Goal: Task Accomplishment & Management: Complete application form

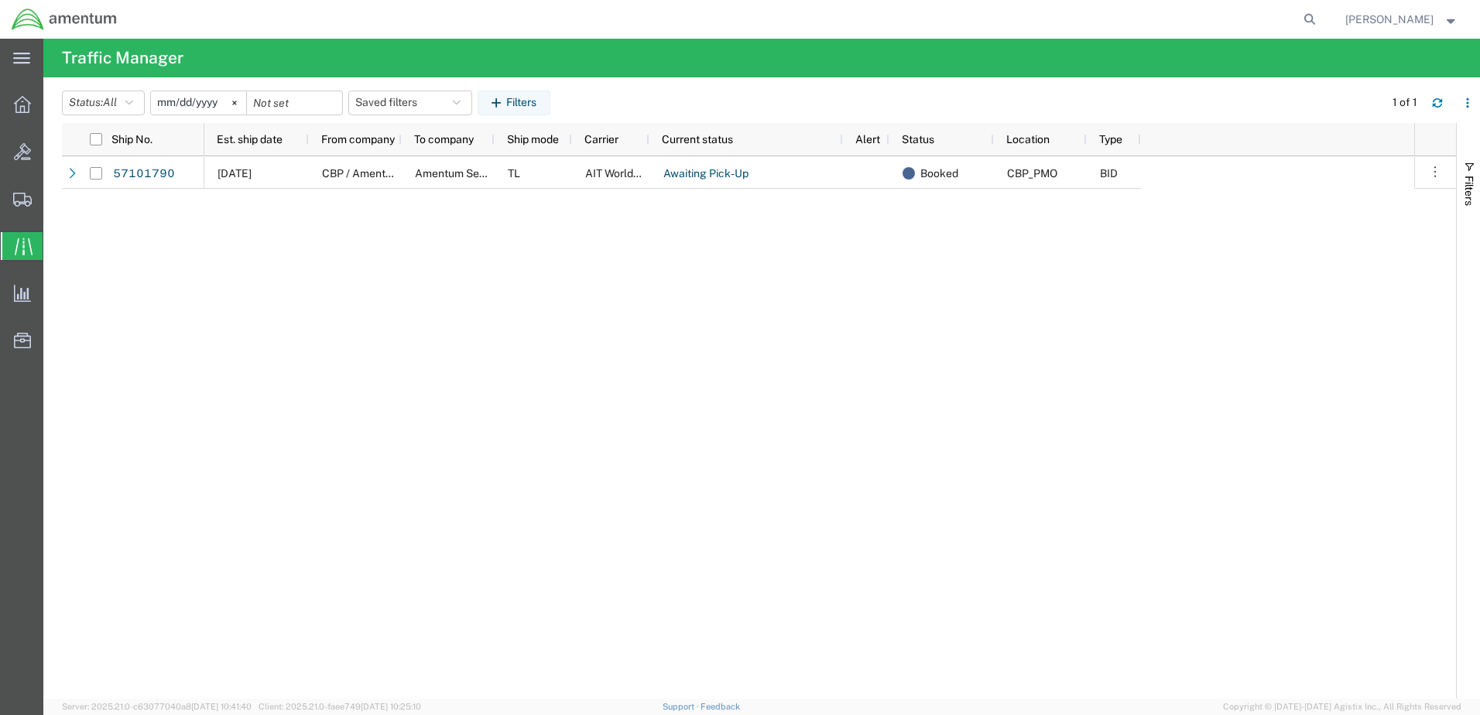
click at [12, 247] on div at bounding box center [22, 246] width 43 height 28
click at [237, 101] on icon at bounding box center [234, 103] width 5 height 5
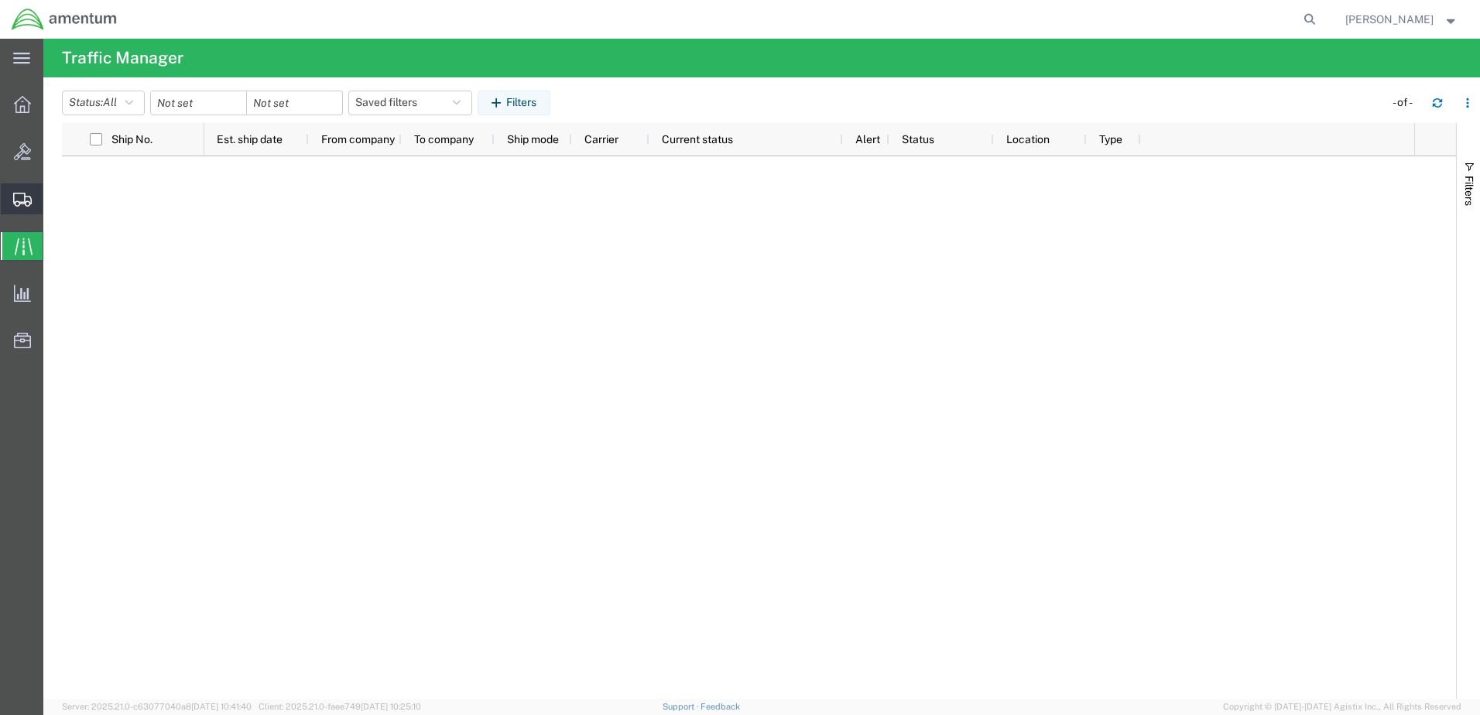
click at [0, 0] on span "Create Shipment" at bounding box center [0, 0] width 0 height 0
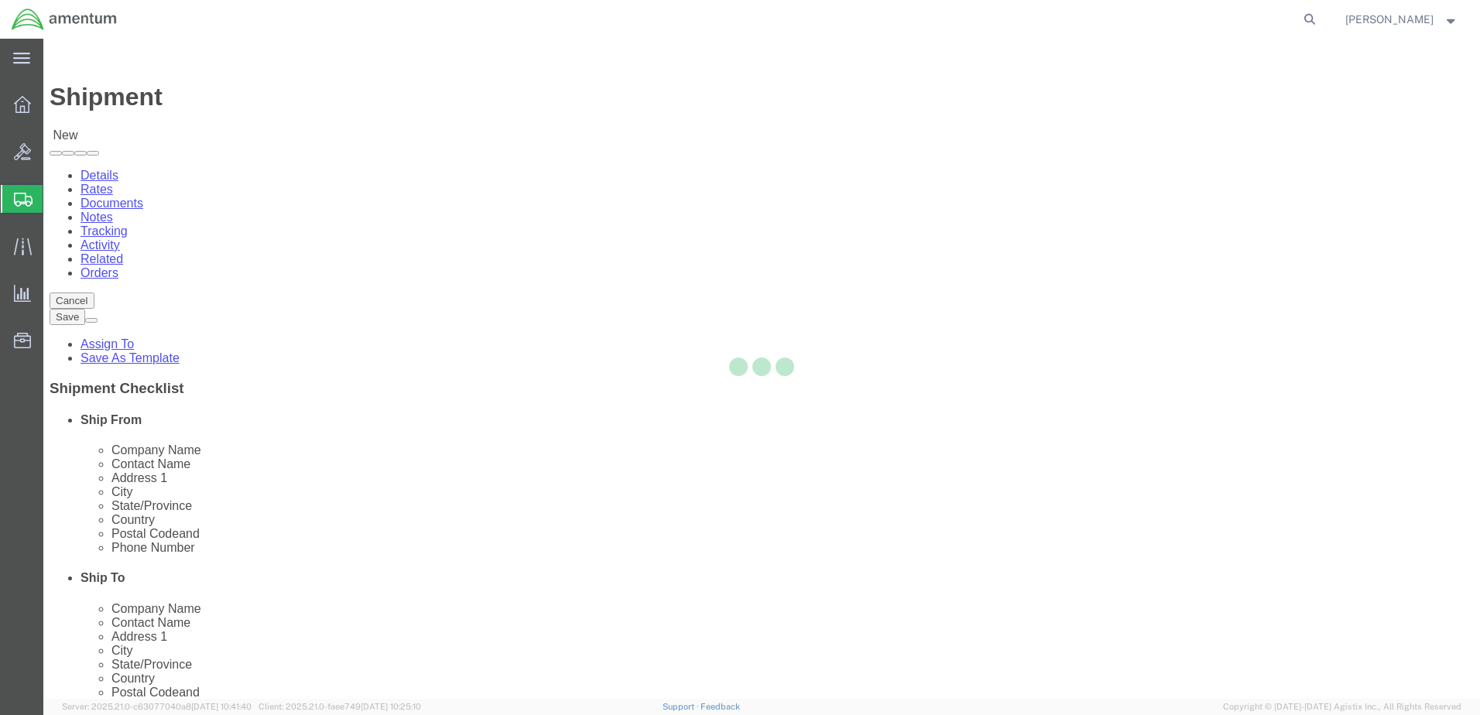
select select
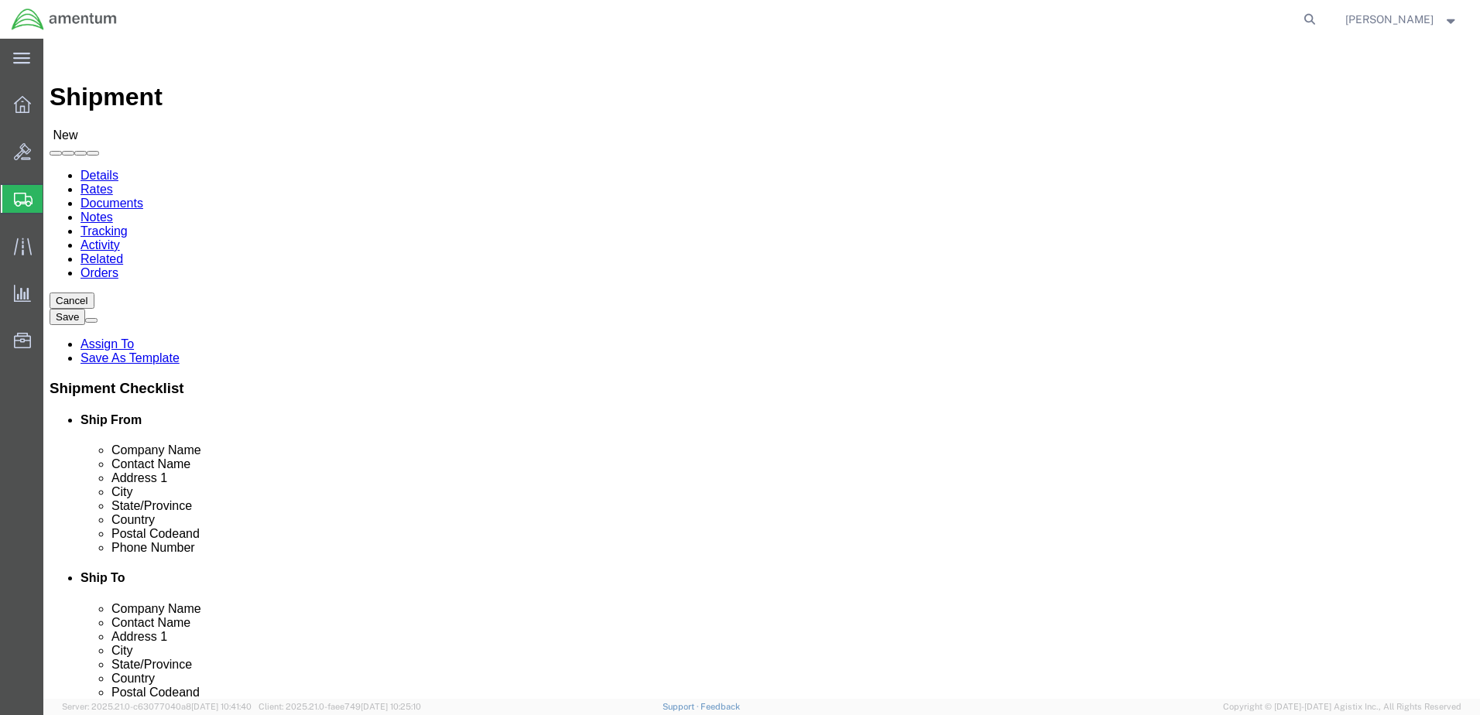
select select "MYPROFILE"
select select "ND"
select select "49917"
select select "FL"
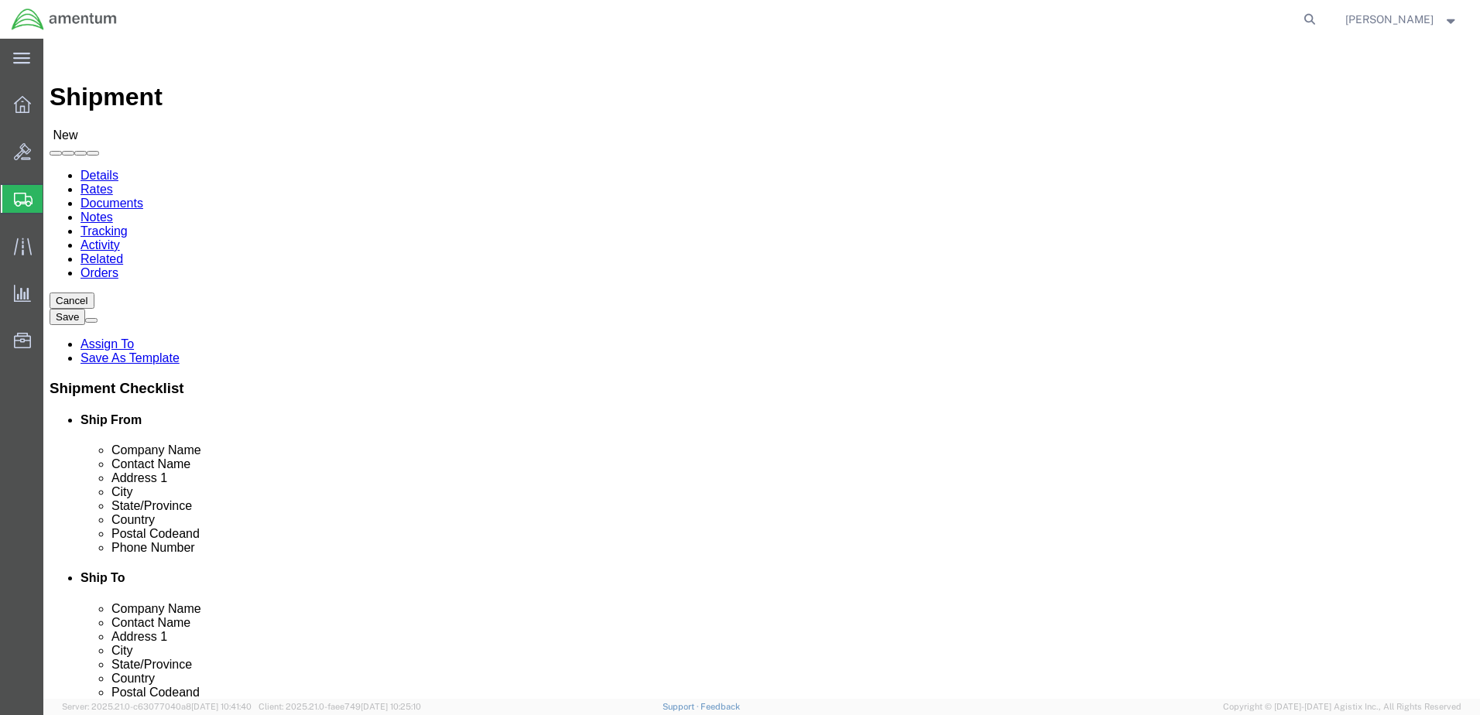
click input "text"
type input "[PERSON_NAME]"
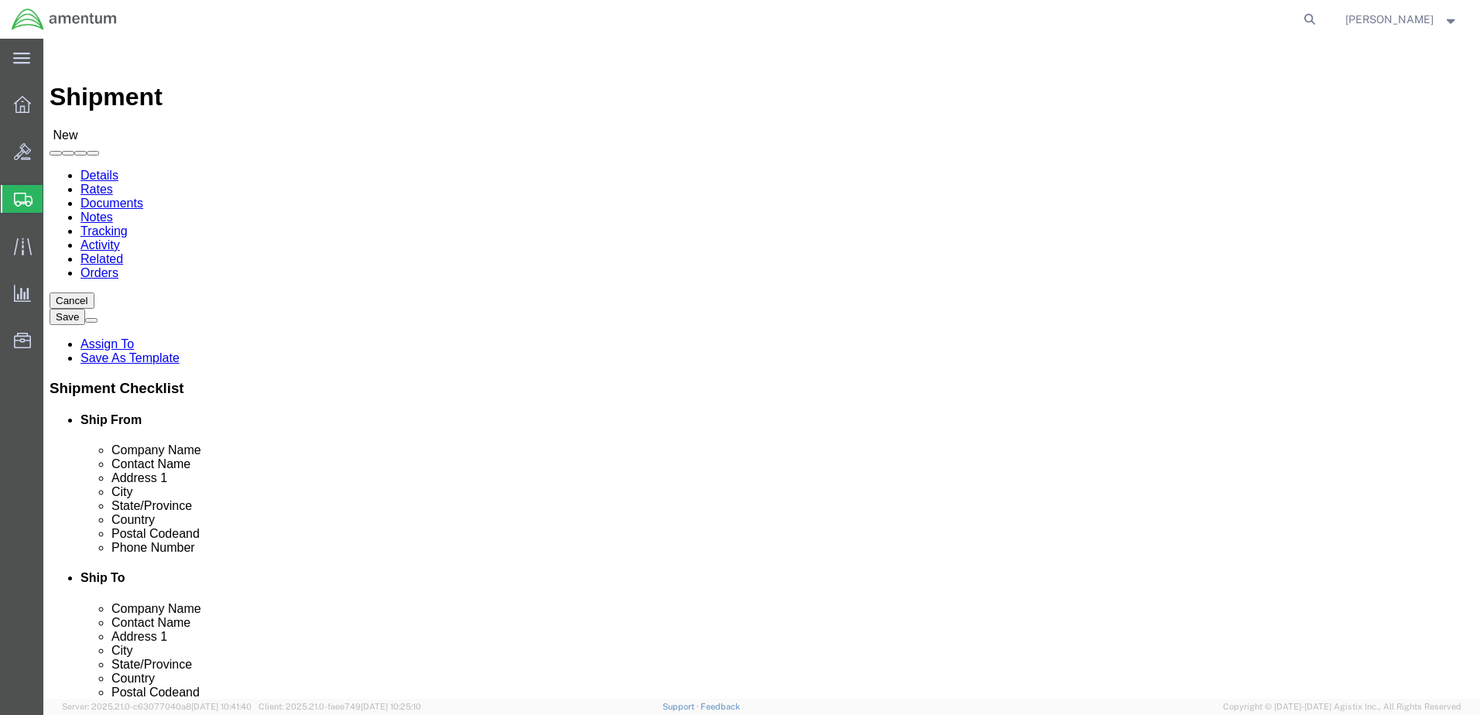
click input "text"
click input "[PERSON_NAME][EMAIL_ADDRESS][PERSON_NAME][DOMAIN_NAME]"
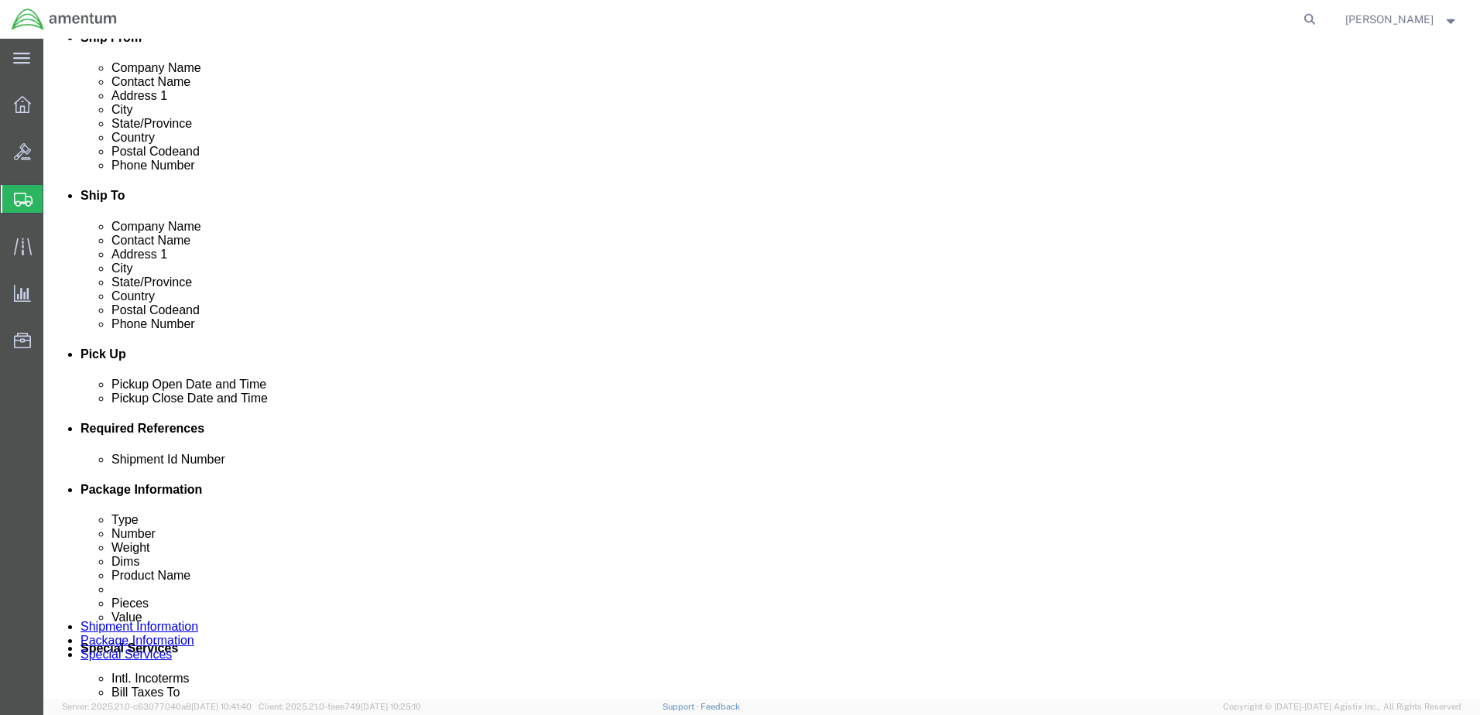
scroll to position [464, 0]
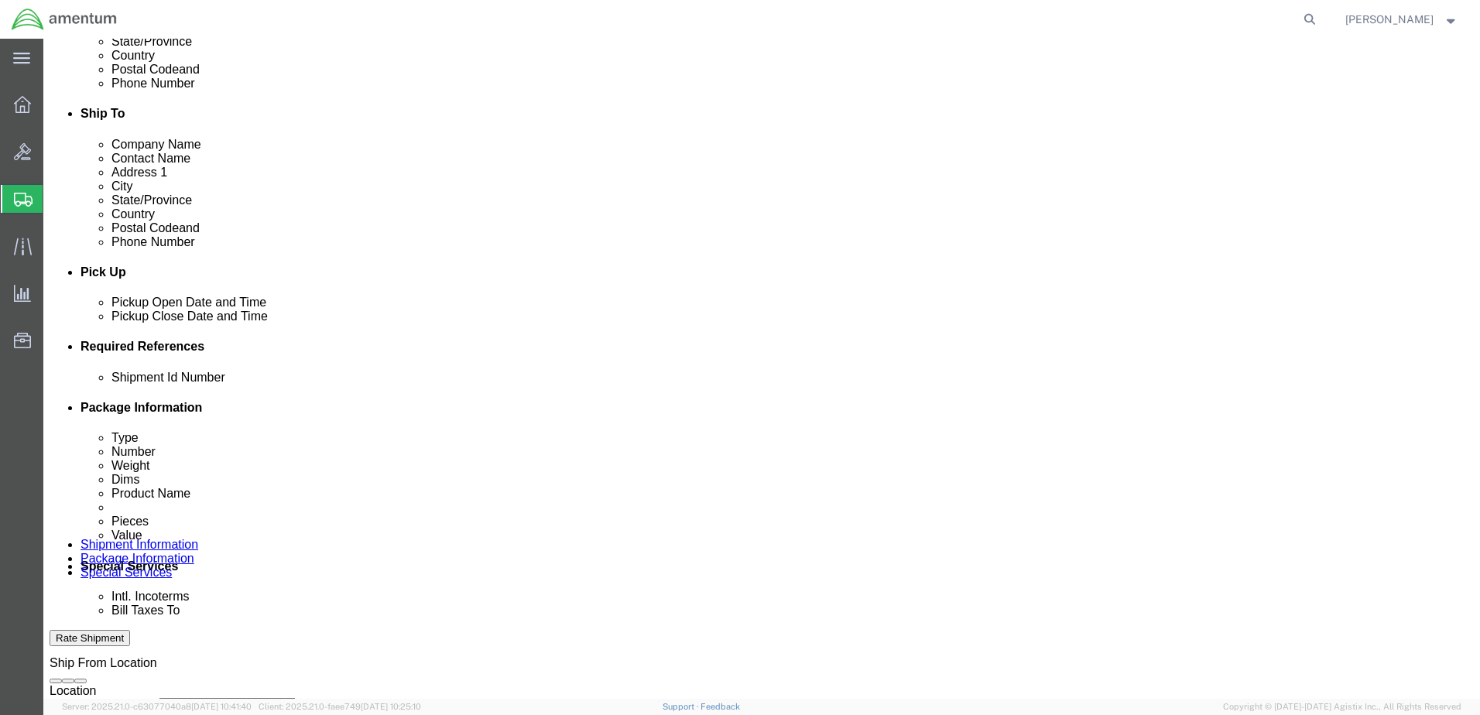
type input "[PERSON_NAME][EMAIL_ADDRESS][PERSON_NAME][DOMAIN_NAME]"
click input "text"
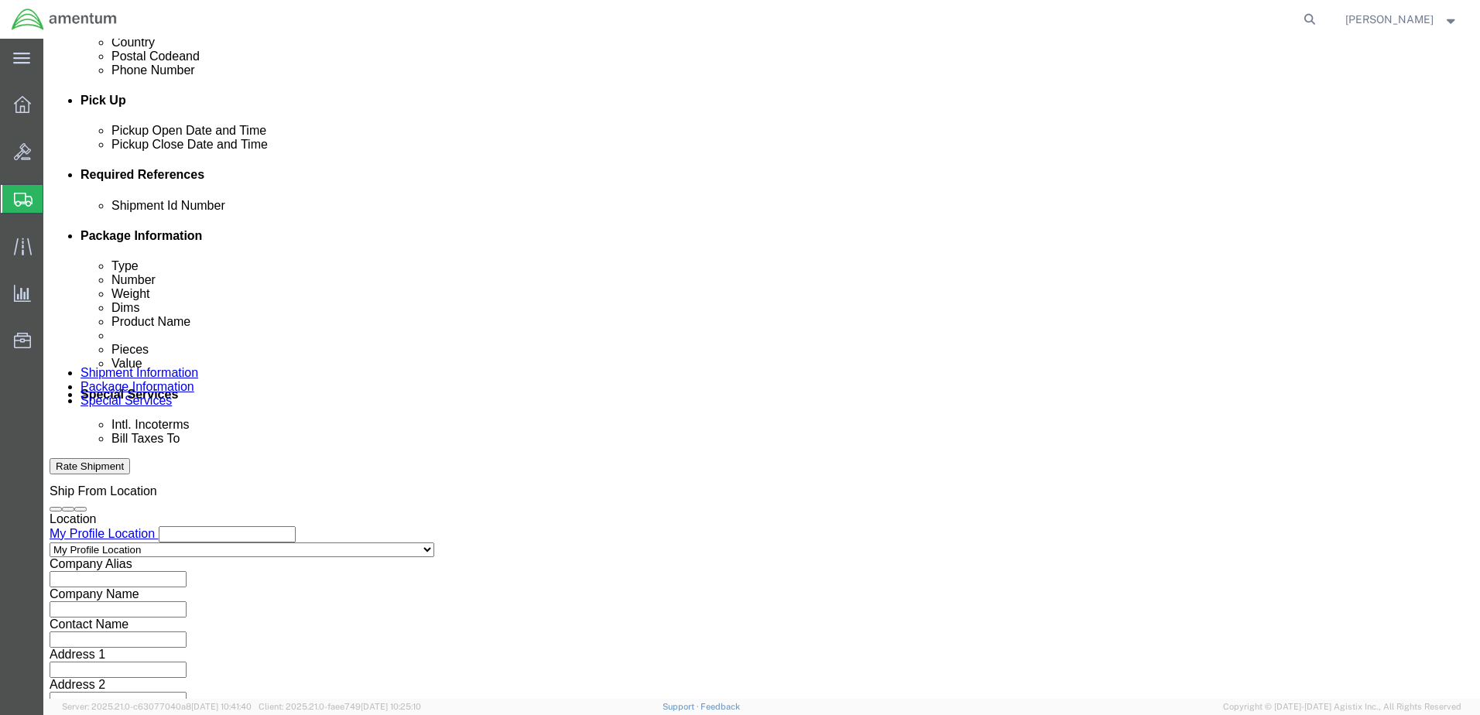
scroll to position [669, 0]
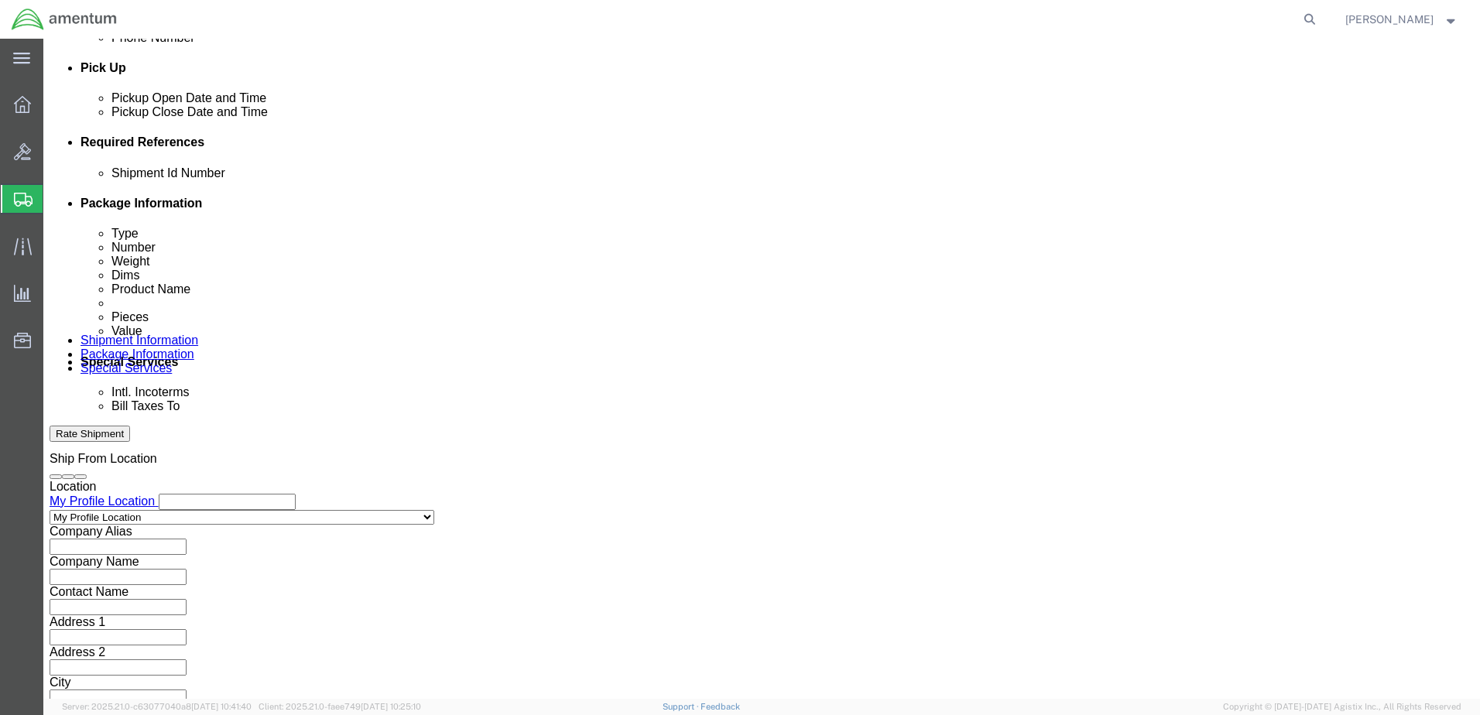
type input "GOGGLES"
click button "Continue"
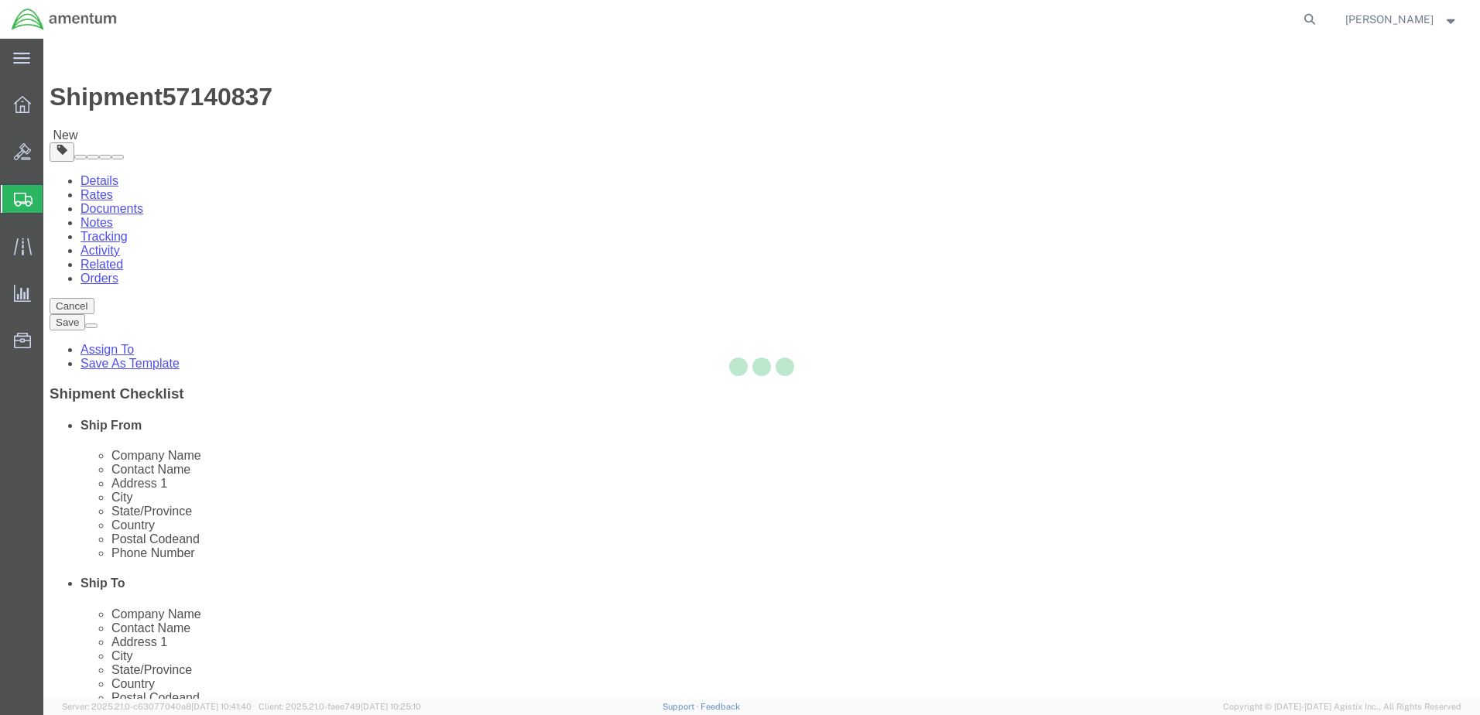
select select "CBOX"
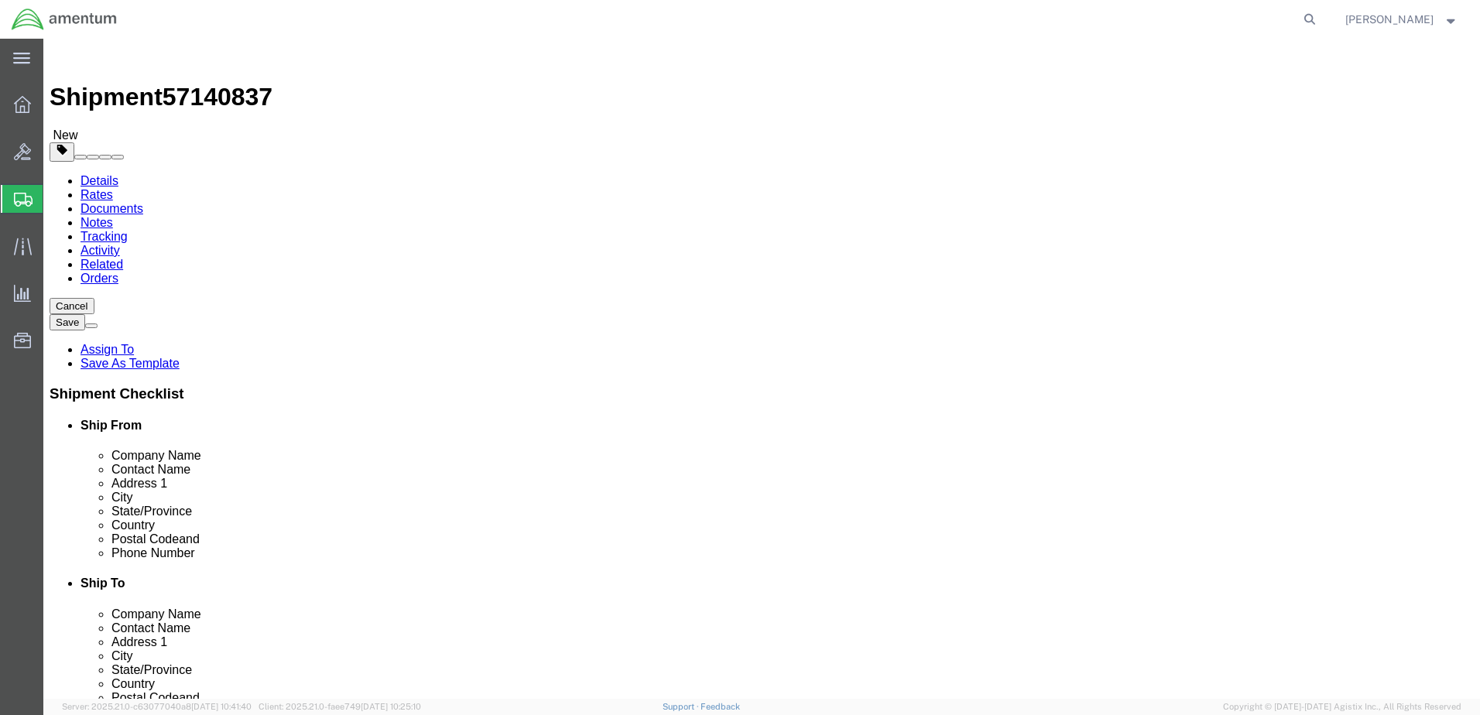
drag, startPoint x: 230, startPoint y: 300, endPoint x: 195, endPoint y: 306, distance: 35.3
click div "Number 1"
click input "text"
type input "14"
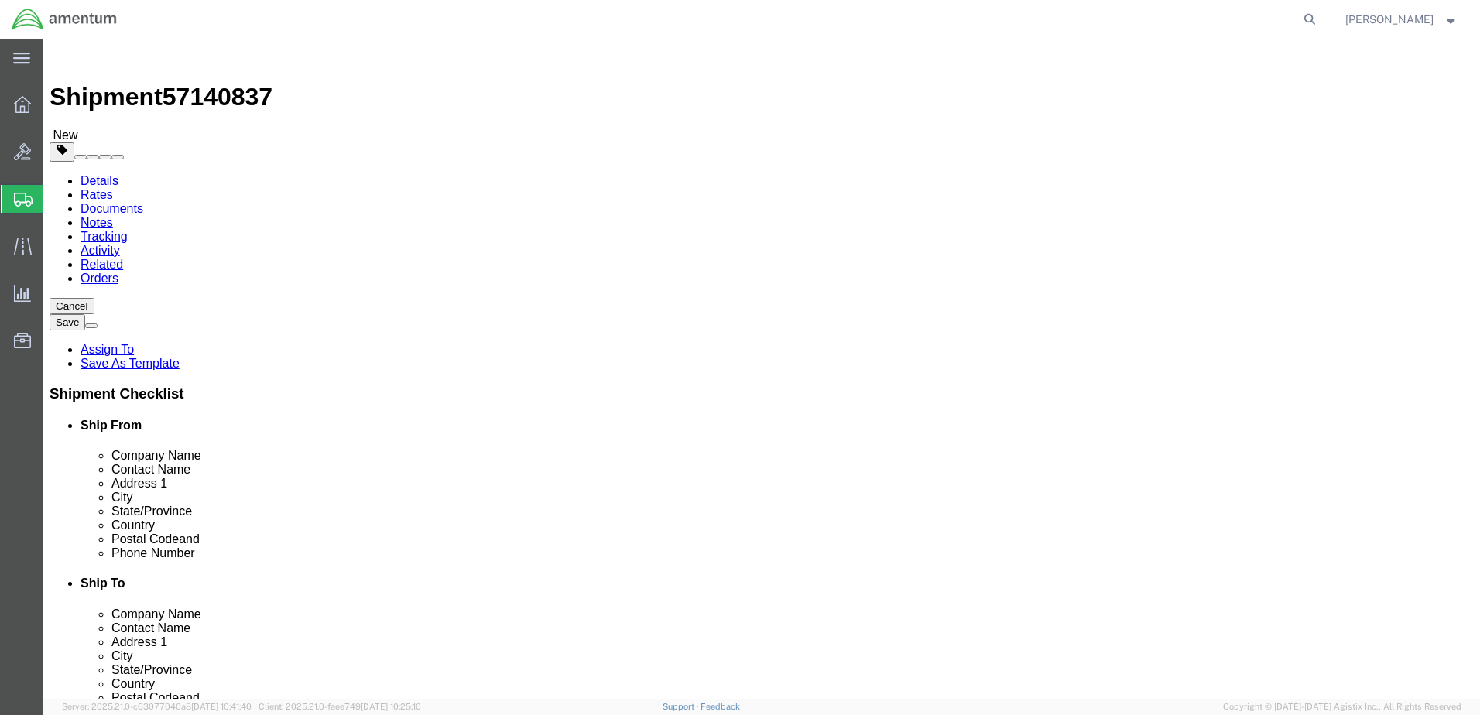
type input "18"
drag, startPoint x: 252, startPoint y: 360, endPoint x: 208, endPoint y: 352, distance: 44.8
click div "0.00 Select kgs lbs"
drag, startPoint x: 228, startPoint y: 359, endPoint x: 196, endPoint y: 353, distance: 32.3
click div "Weight 87 Select kgs lbs Ship. t°"
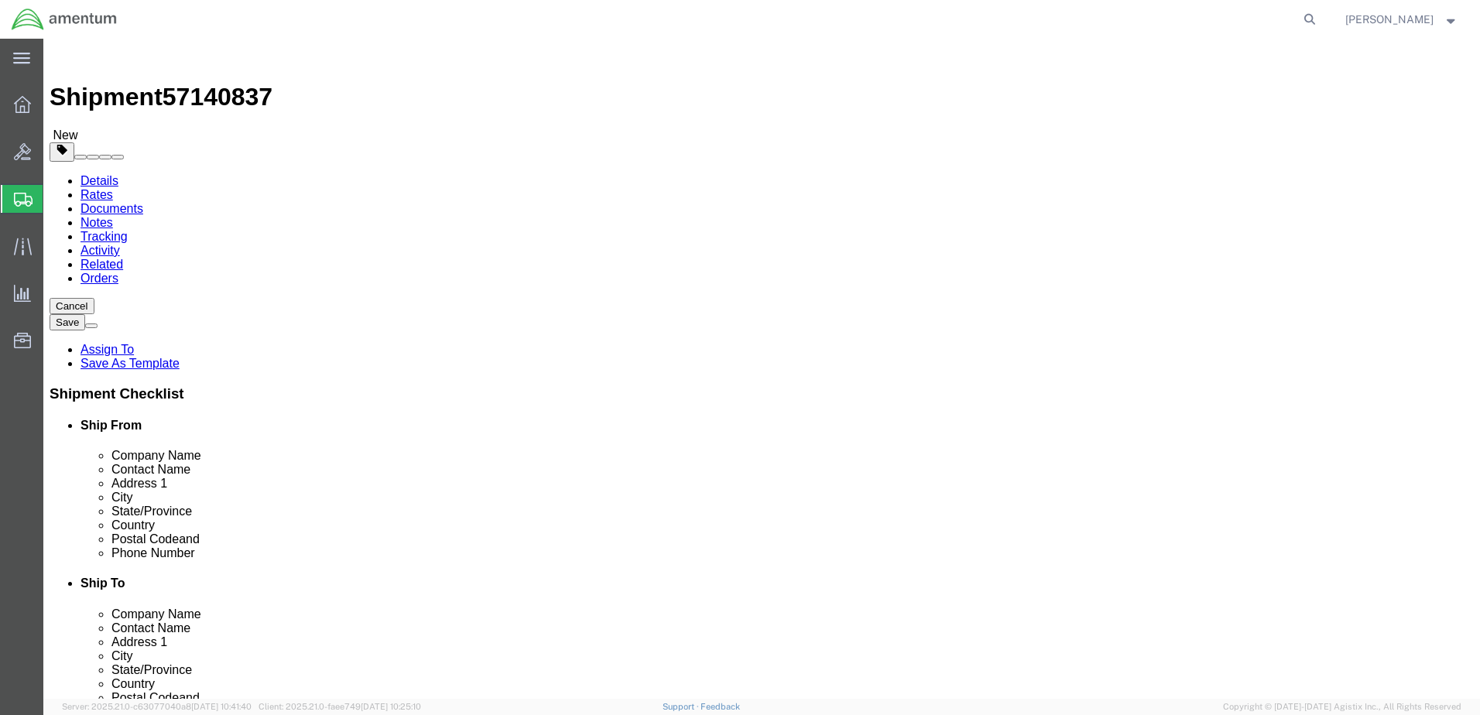
type input "9"
click span
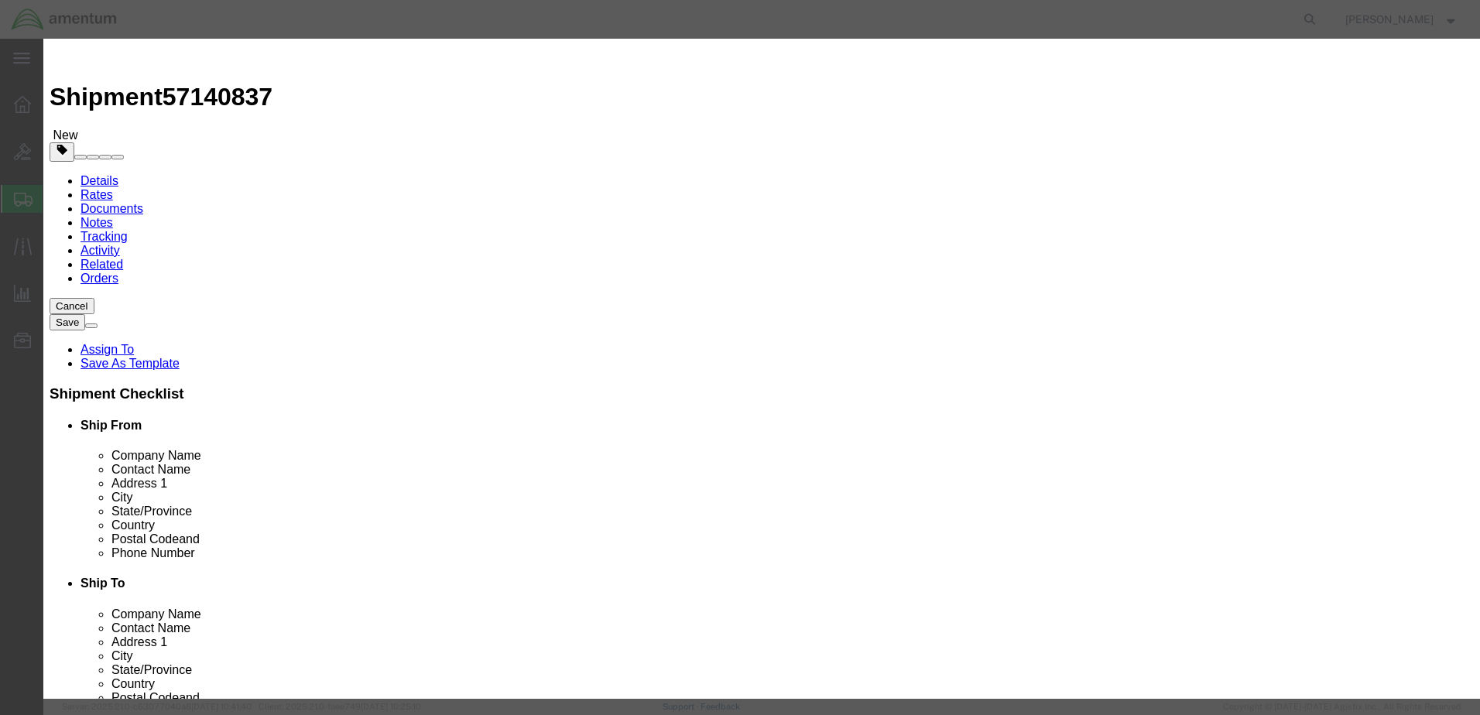
click div "Commodity library"
click input "text"
type input "Z"
type input "NVG goggles"
click div "0"
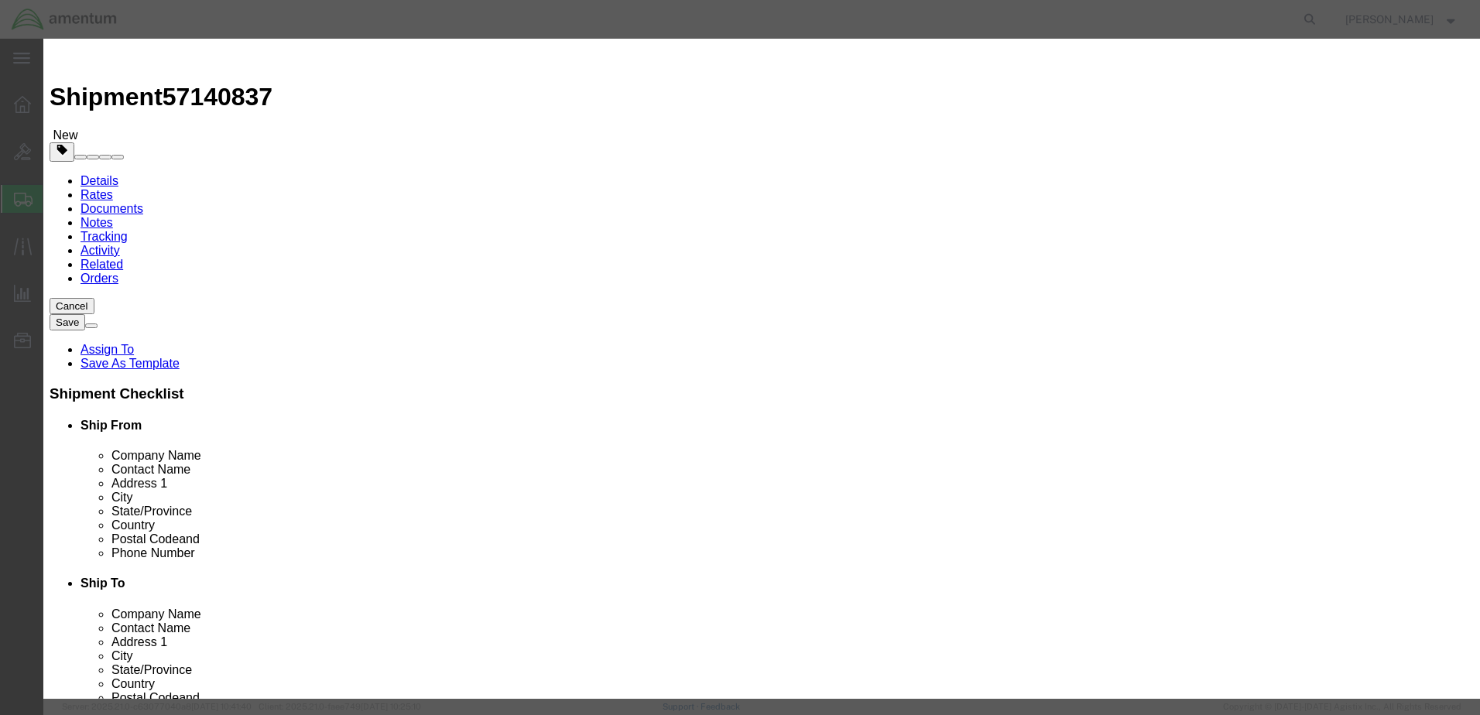
type input "3"
click input "text"
type input "4"
type input "30000"
click button "Save & Close"
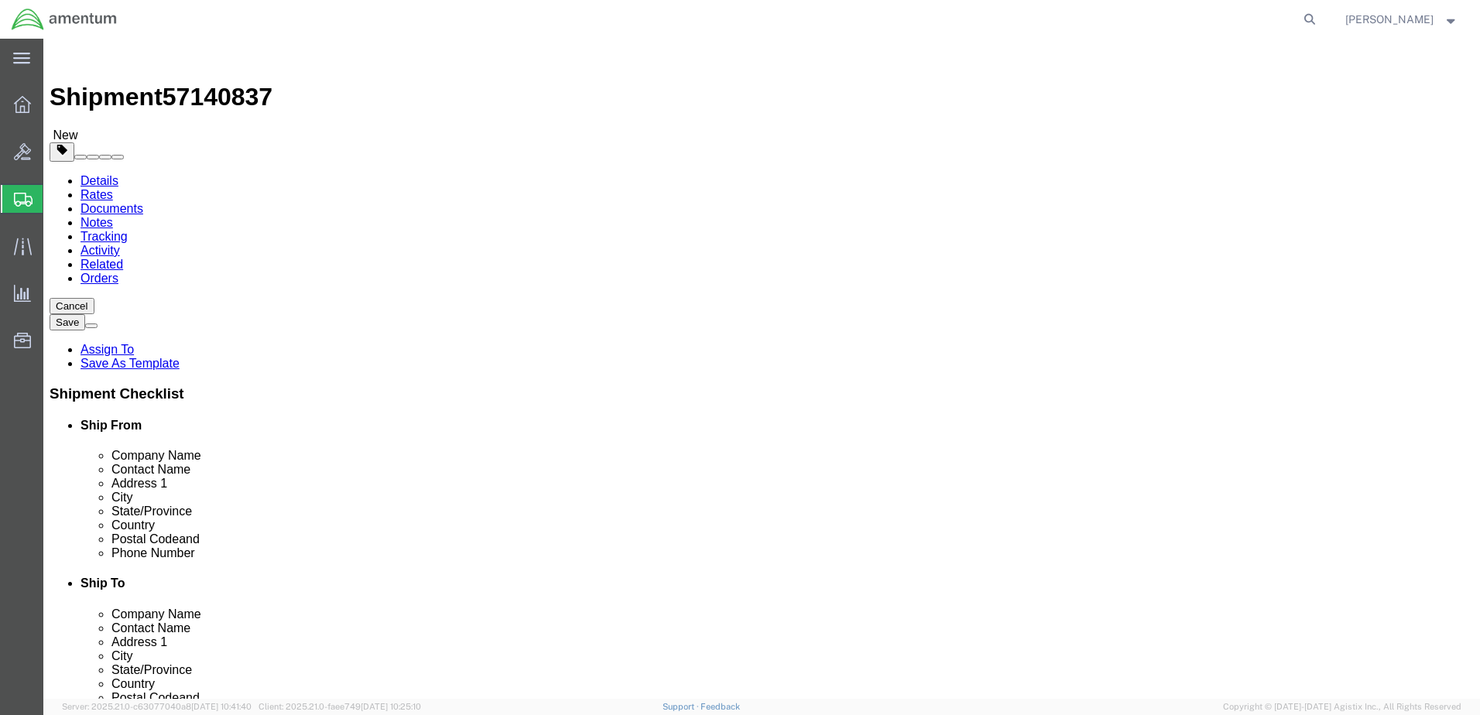
click span
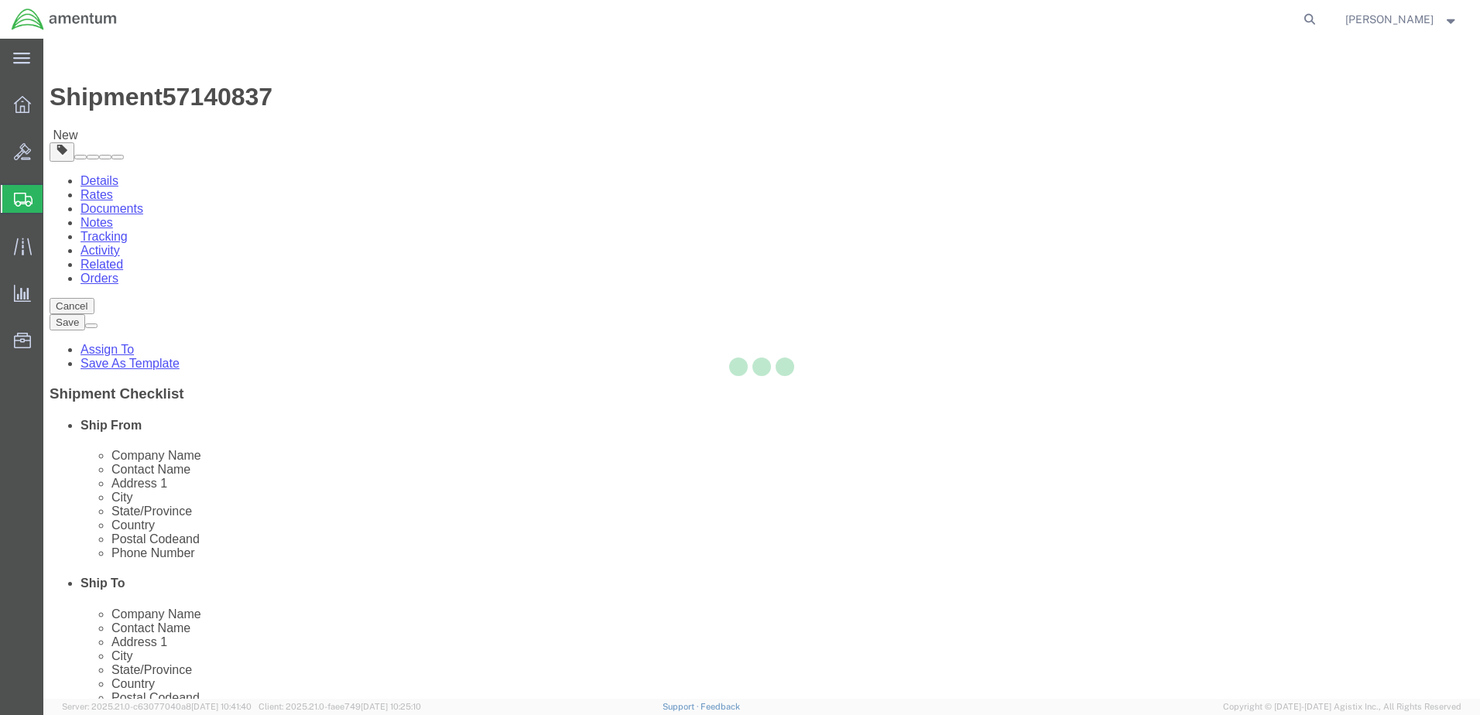
select select "CBOX"
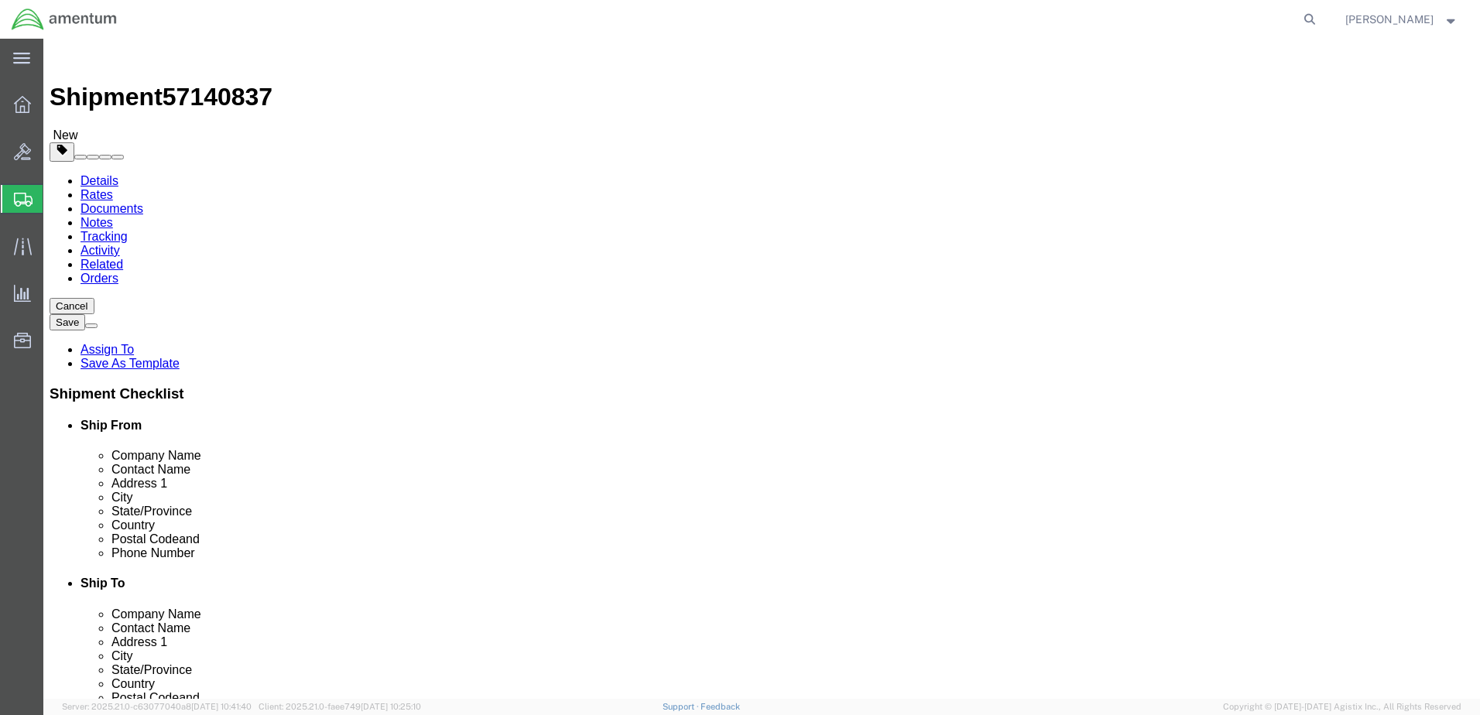
click input "text"
type input "14"
click input "text"
type input "14"
click input "text"
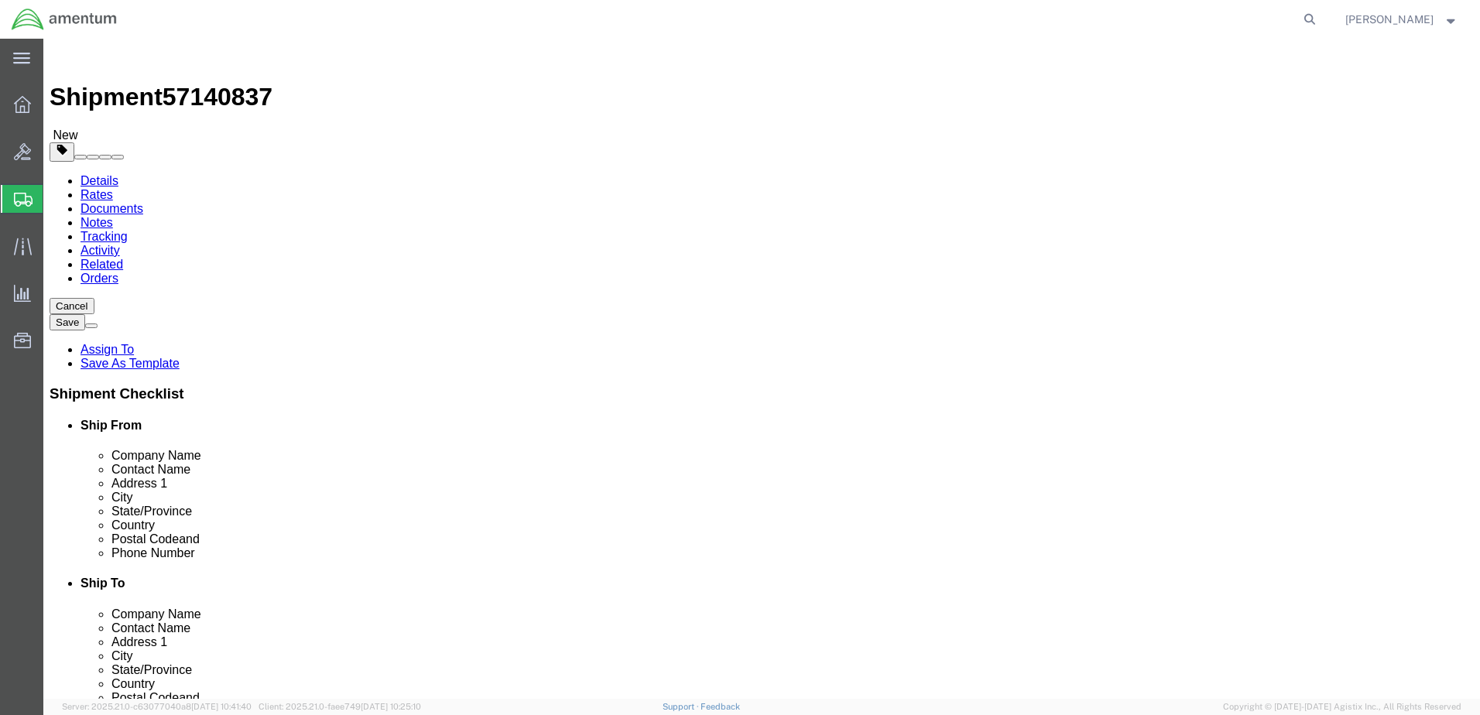
type input "10"
click input "14.00"
type input "1"
type input "18"
click input "18.00"
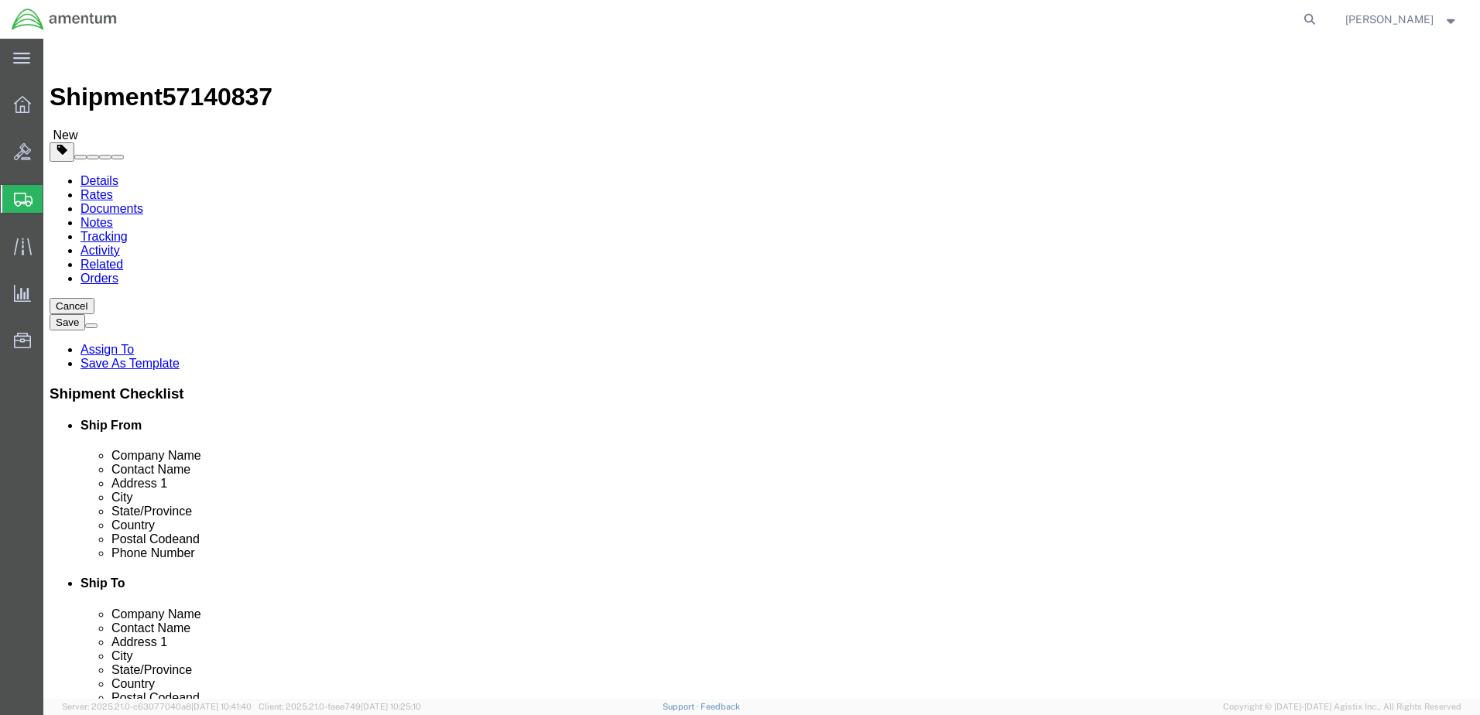
type input "14.00"
click link "Add Content"
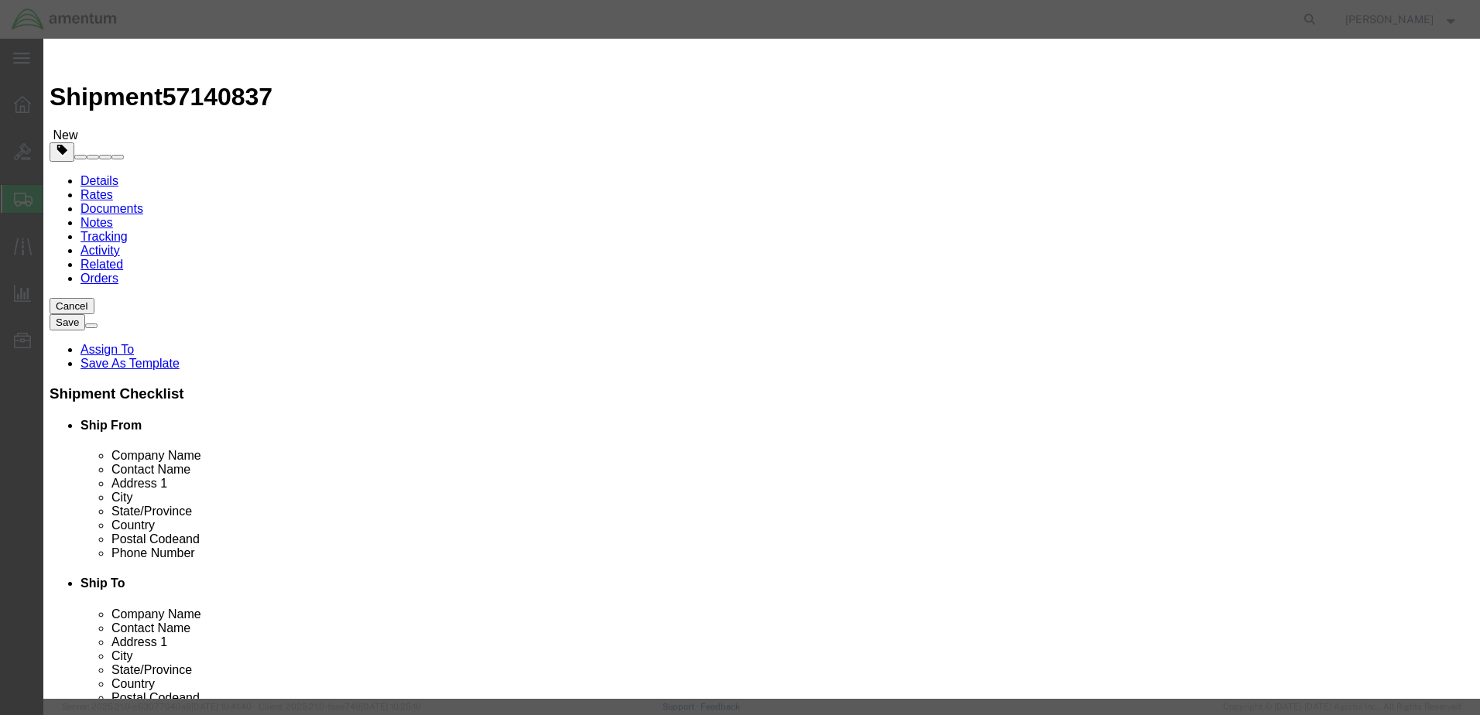
click input "text"
type input "NVG goggles"
drag, startPoint x: 486, startPoint y: 174, endPoint x: 439, endPoint y: 180, distance: 47.6
drag, startPoint x: 492, startPoint y: 176, endPoint x: 438, endPoint y: 180, distance: 53.6
click div "30000"
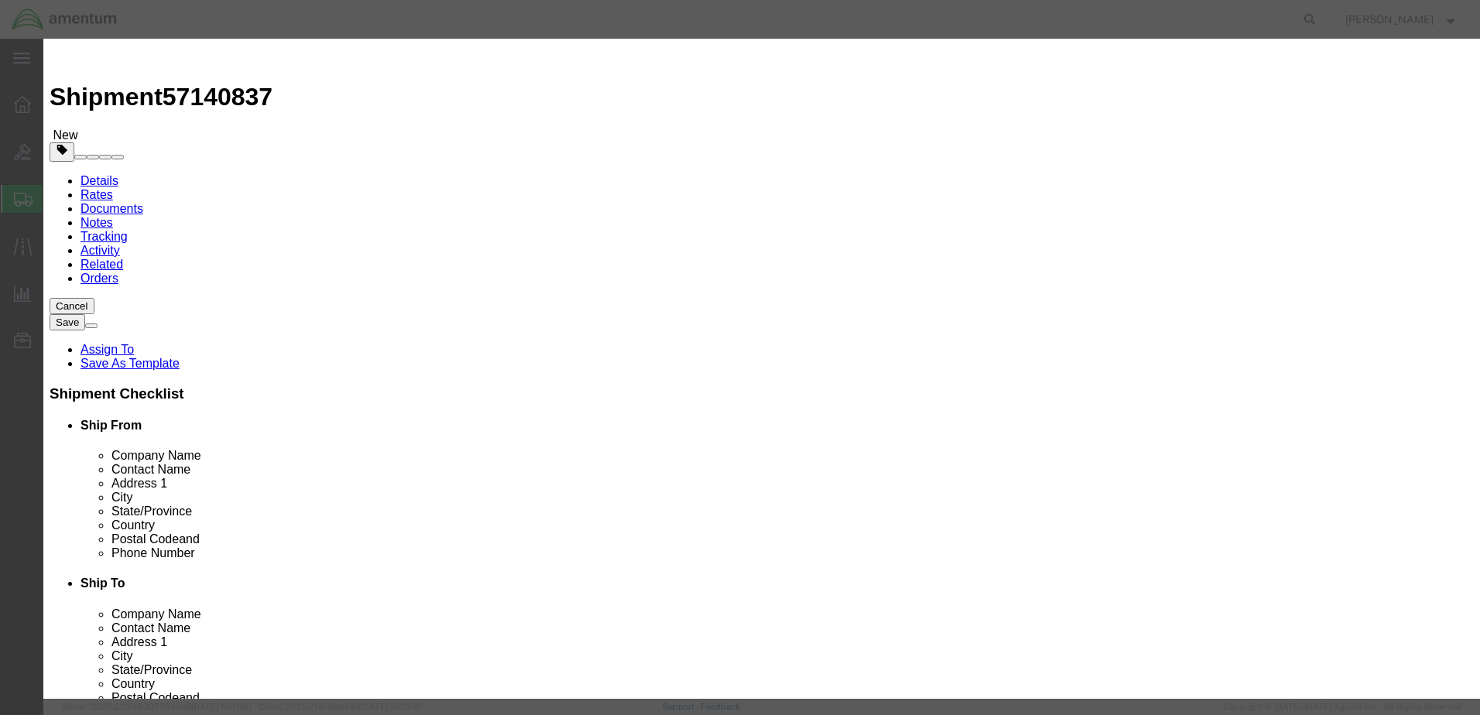
type input "20000"
click button "Save & Close"
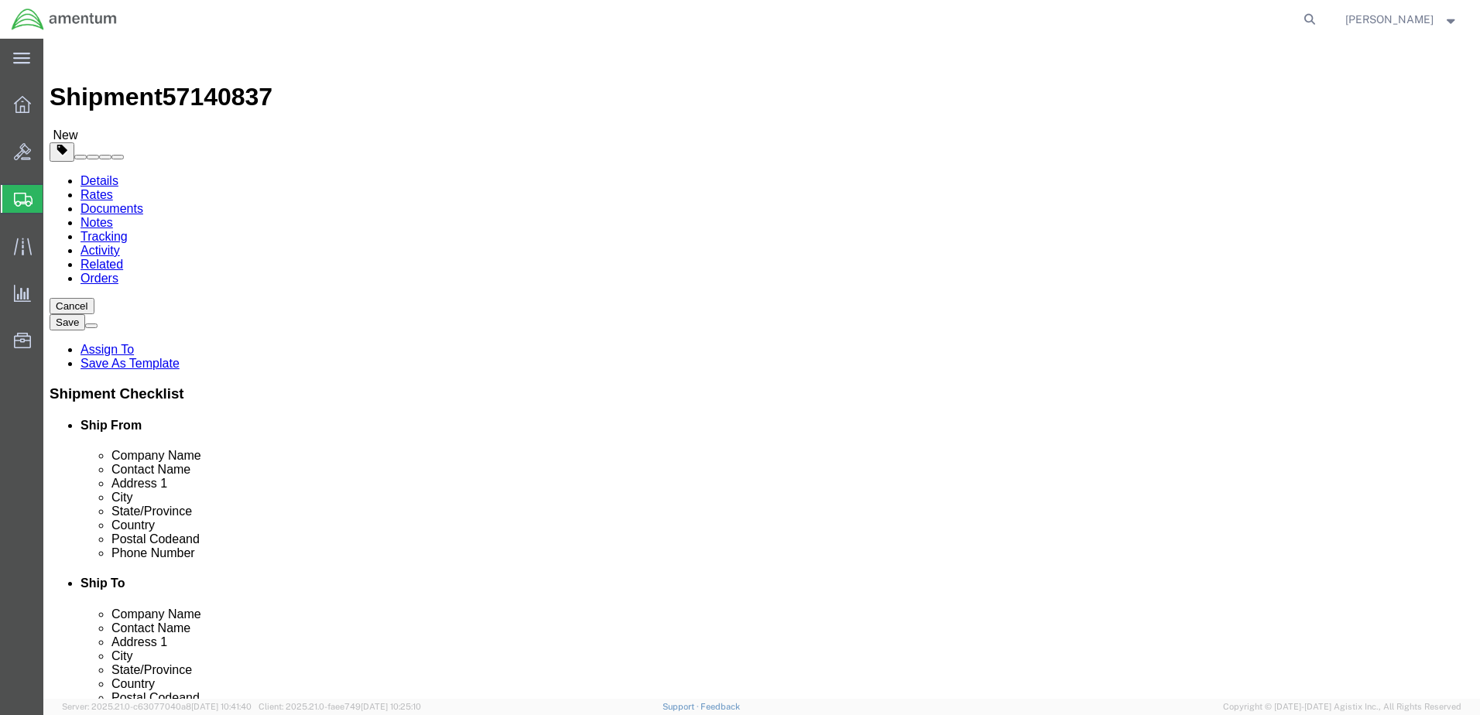
click dd "20000.00 USD"
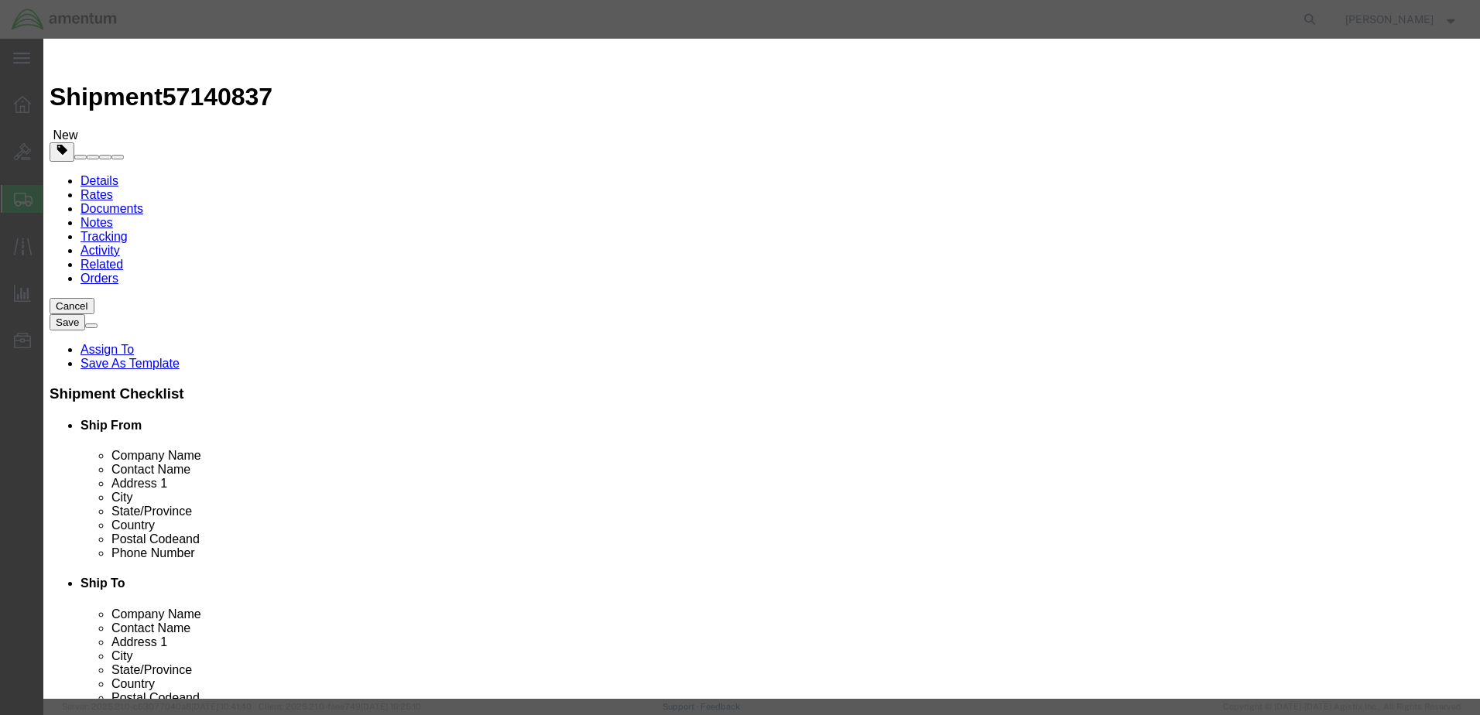
click input "0.00"
drag, startPoint x: 494, startPoint y: 149, endPoint x: 447, endPoint y: 151, distance: 47.3
click input "0.200"
type input "2"
type input "40000"
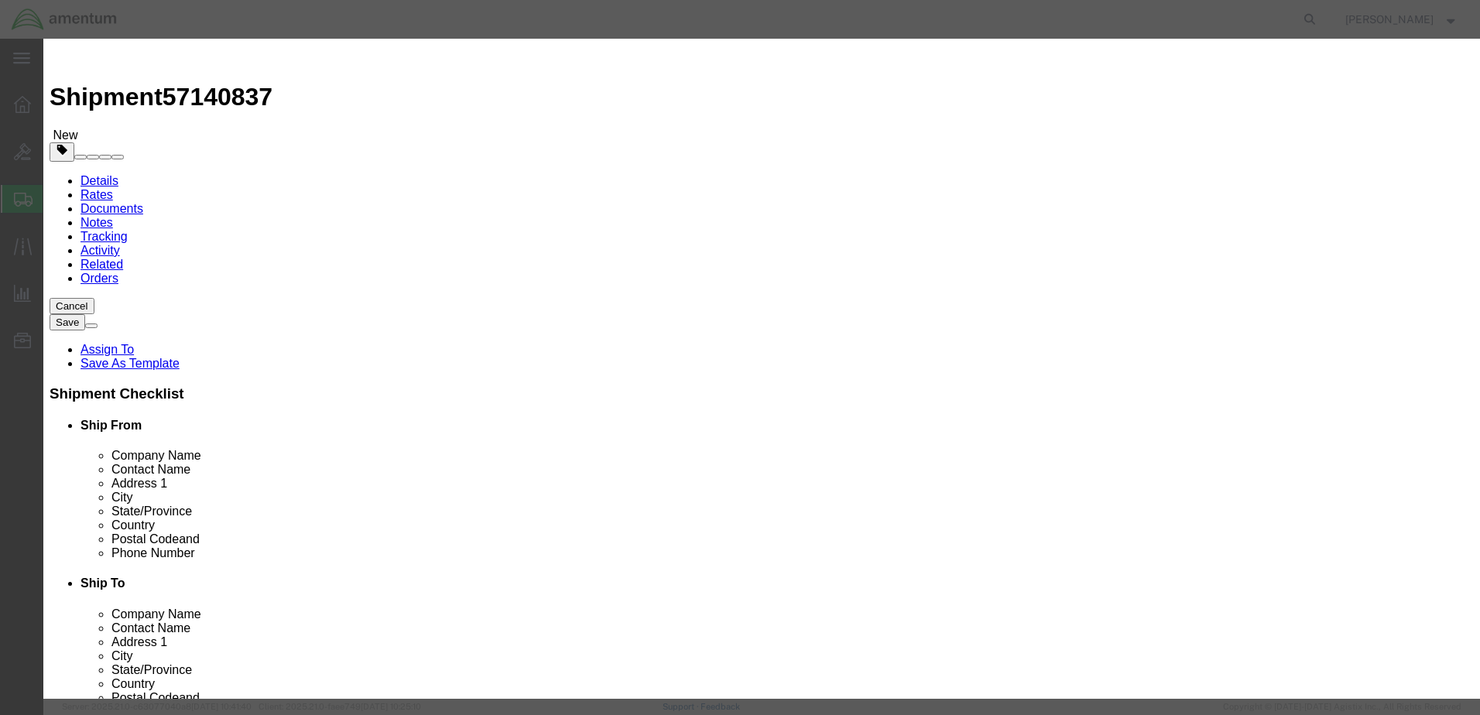
click button "Save & Close"
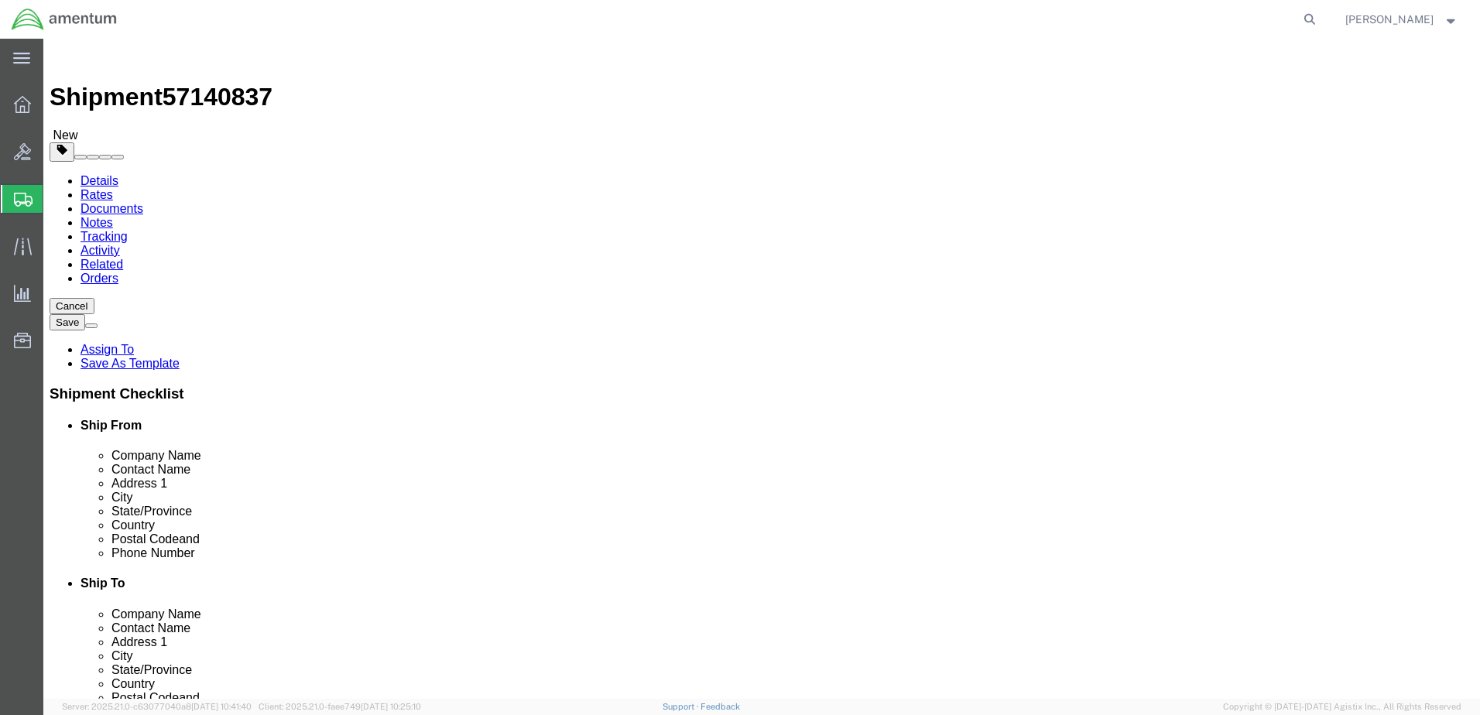
click dd "40000.00 USD"
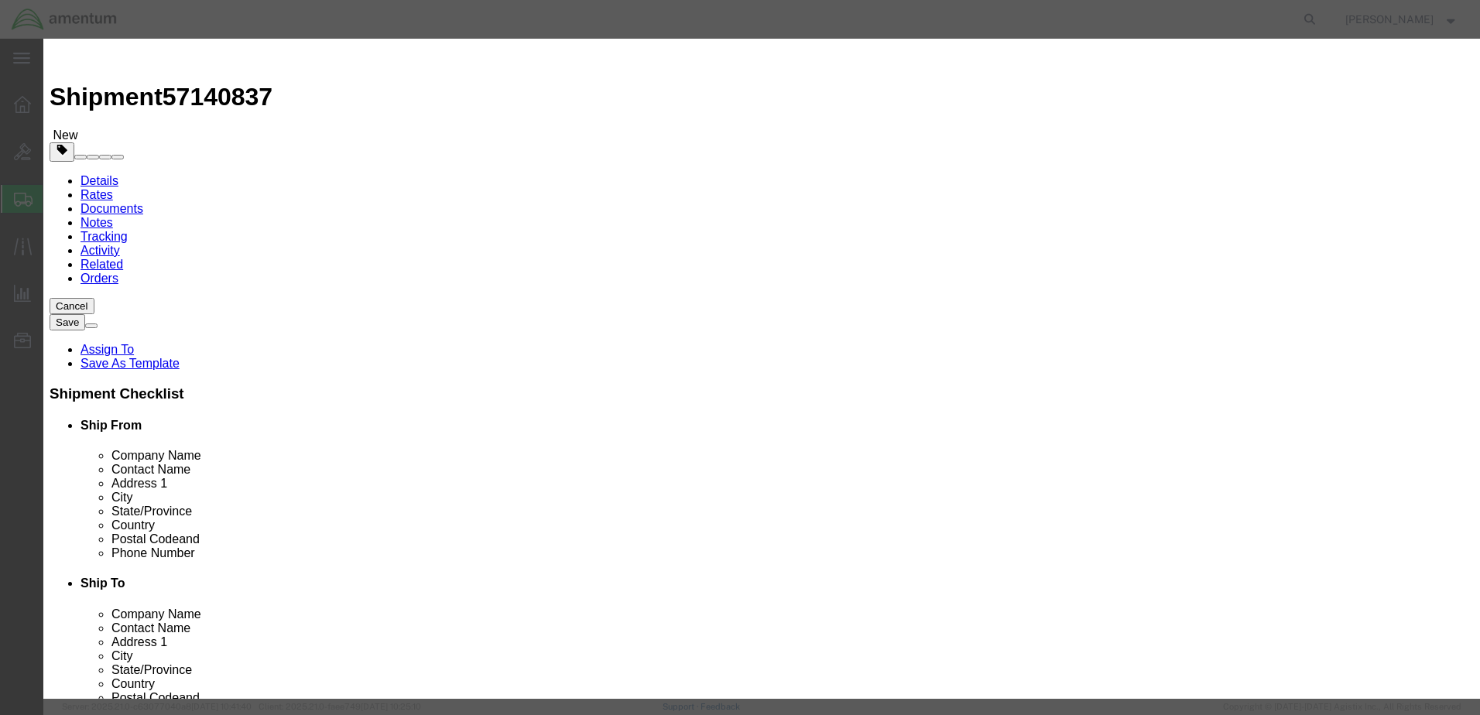
drag, startPoint x: 503, startPoint y: 173, endPoint x: 436, endPoint y: 169, distance: 67.5
click div "40000.00"
type input "20000"
click button "Save & Close"
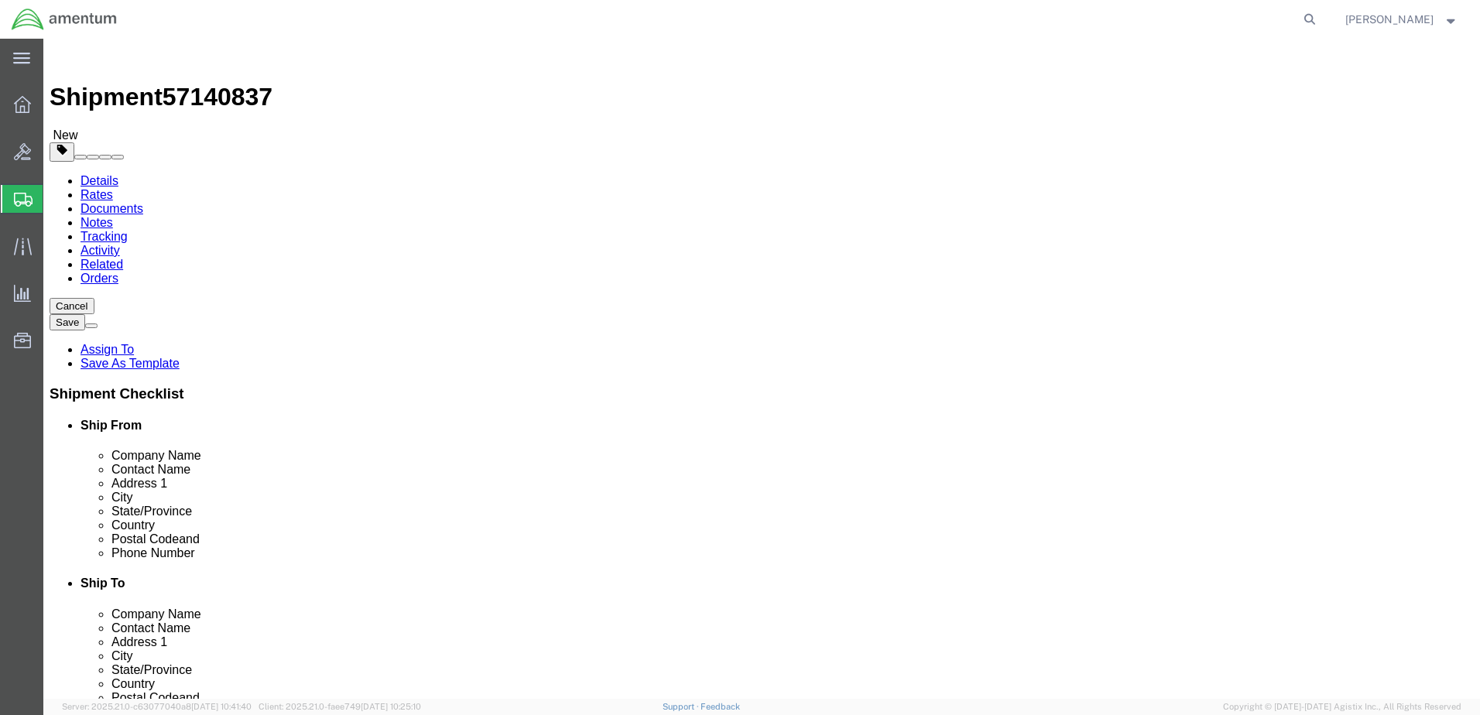
drag, startPoint x: 796, startPoint y: 358, endPoint x: 761, endPoint y: 351, distance: 35.5
click div "0.00 Select kgs lbs"
type input "6"
click div "Package Content # 1 1 x Cardboard Box(es) Package Type Select BCK Boxes Bale(s)…"
click button "Rate Shipment"
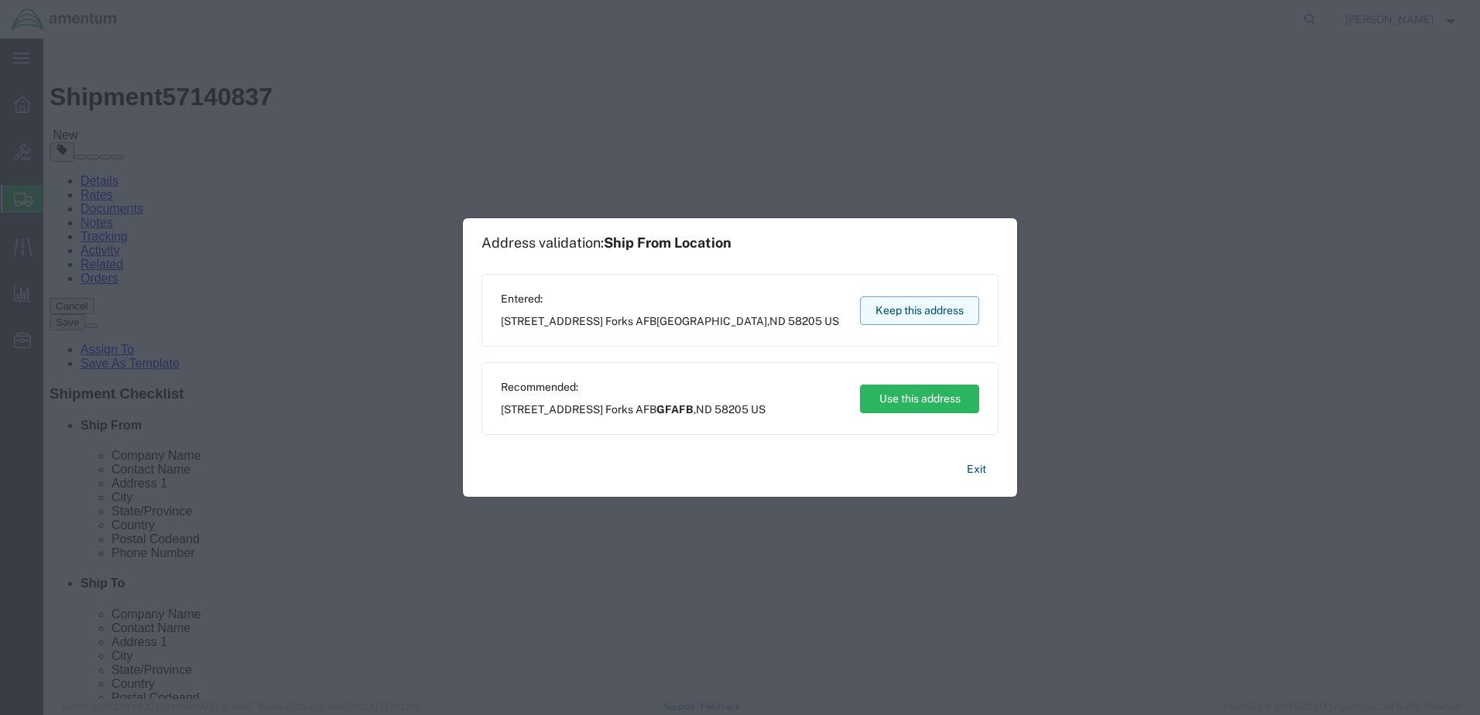
click at [871, 301] on button "Keep this address" at bounding box center [919, 311] width 119 height 29
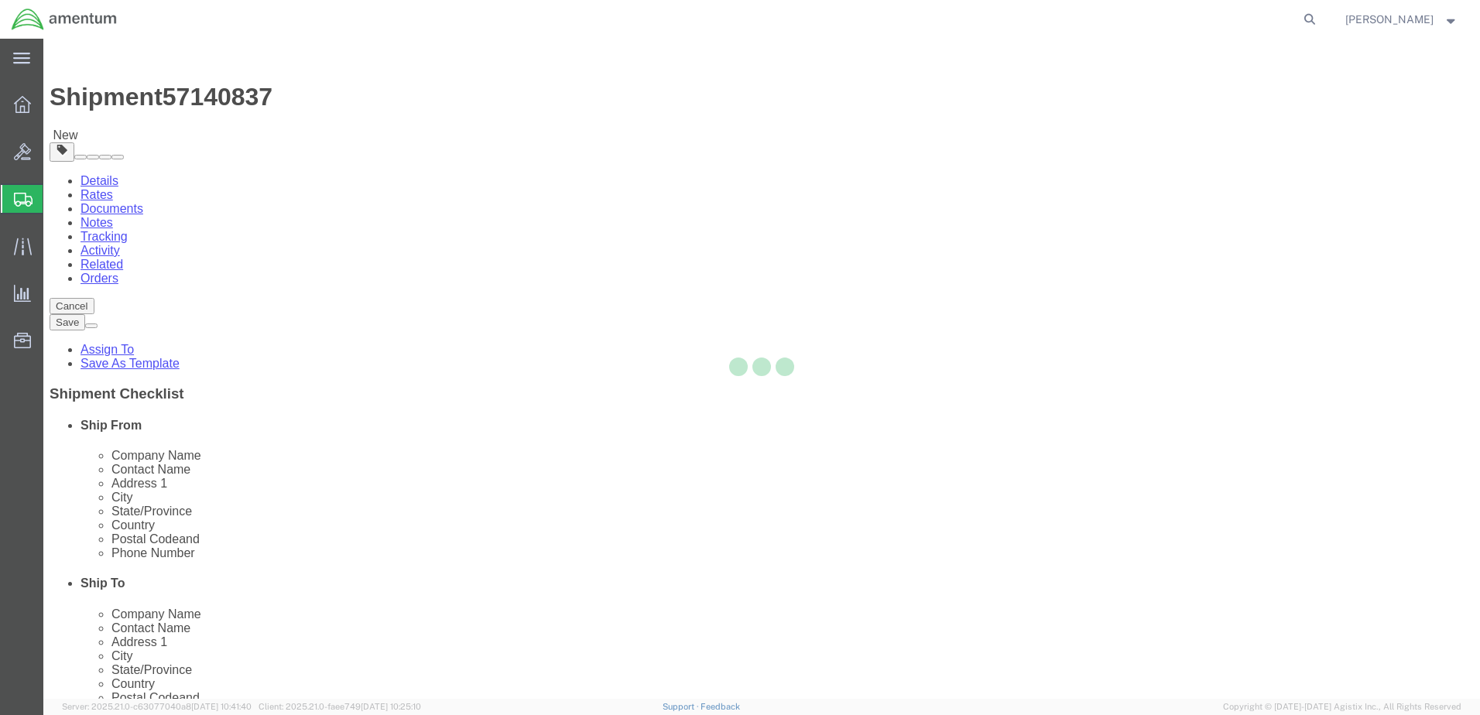
select select "49926"
select select "49917"
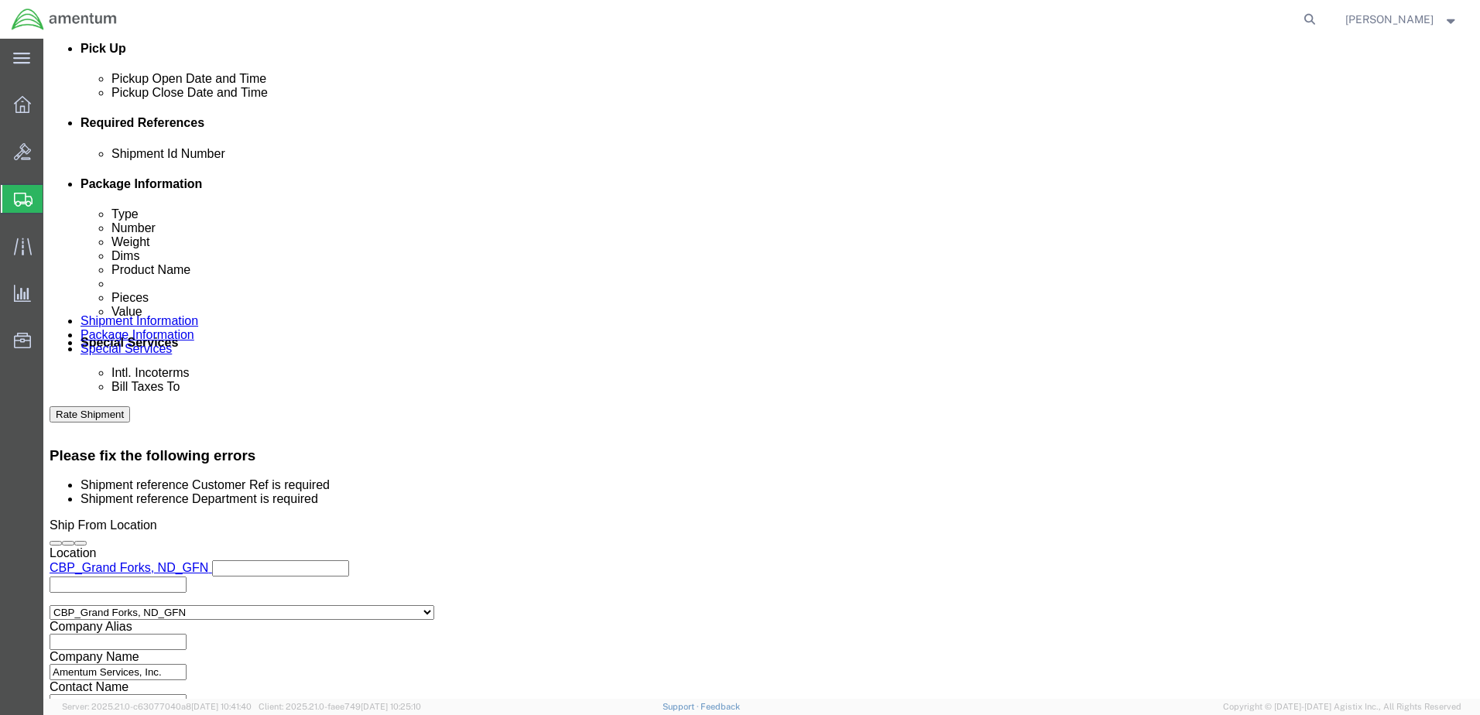
scroll to position [748, 0]
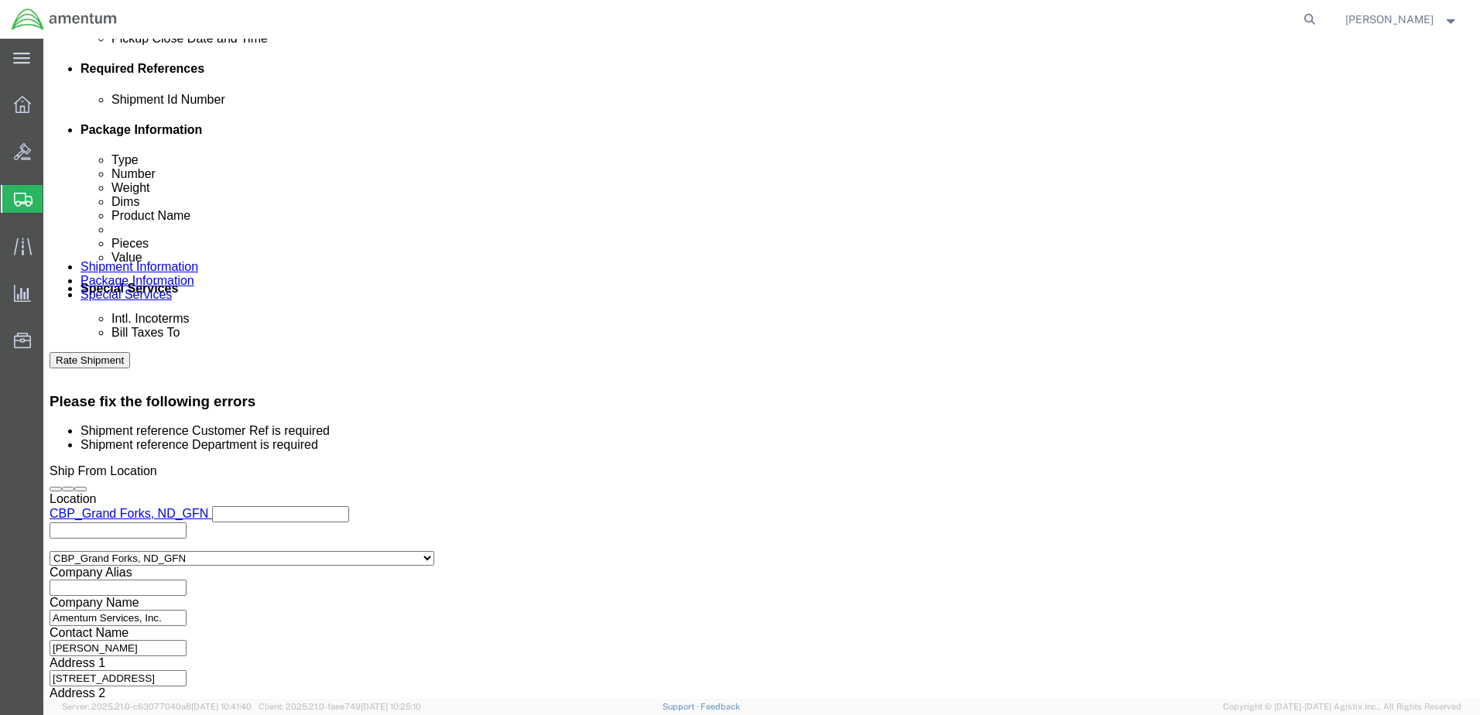
click input "text"
type input "CBP"
type input "GOGGLES"
click button "Rate Shipment"
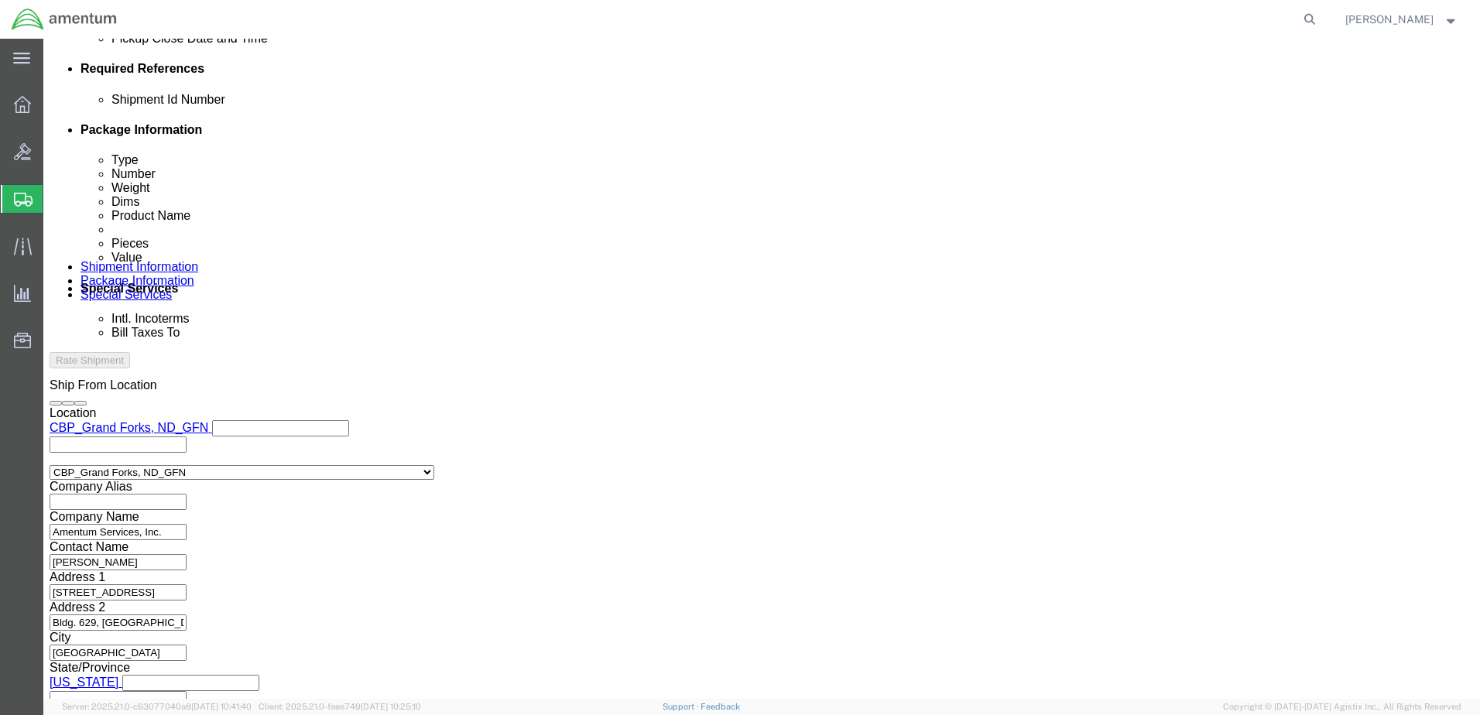
scroll to position [669, 0]
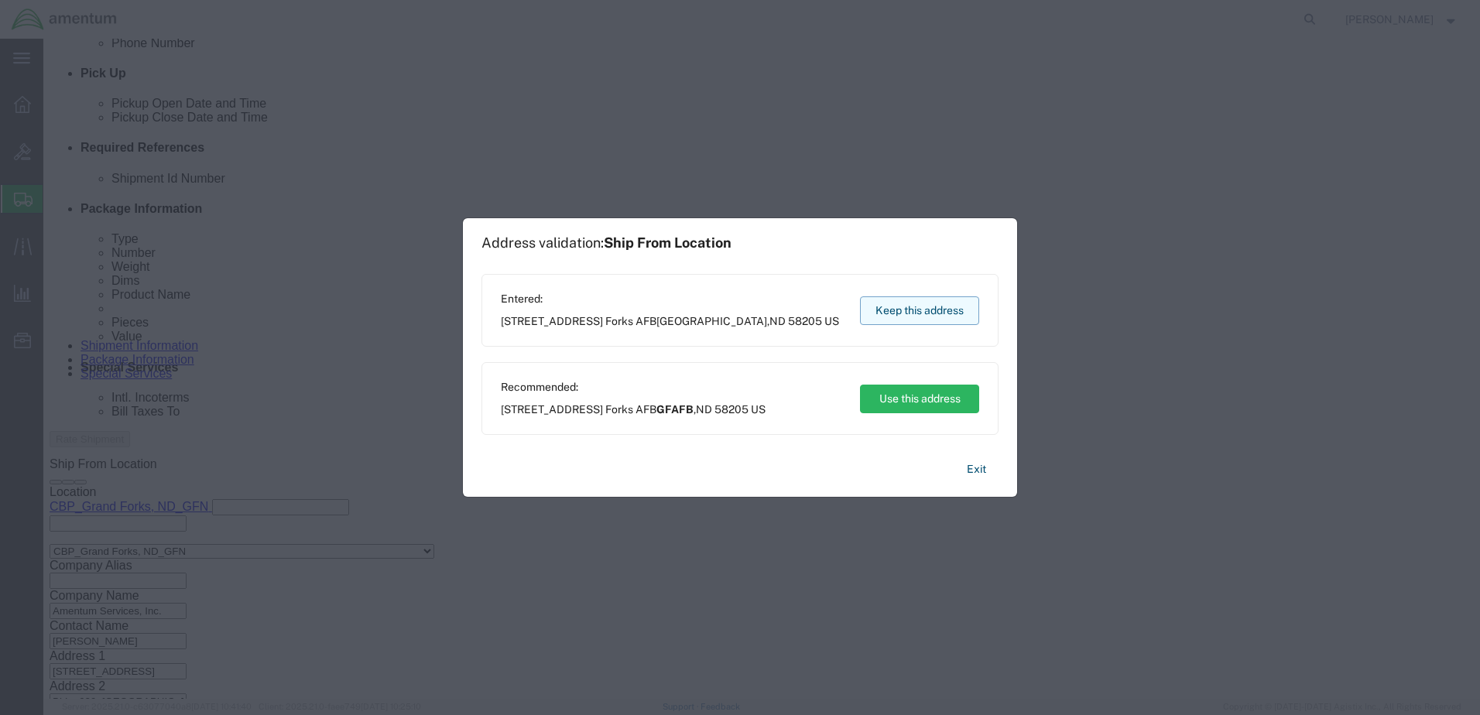
click at [887, 313] on button "Keep this address" at bounding box center [919, 311] width 119 height 29
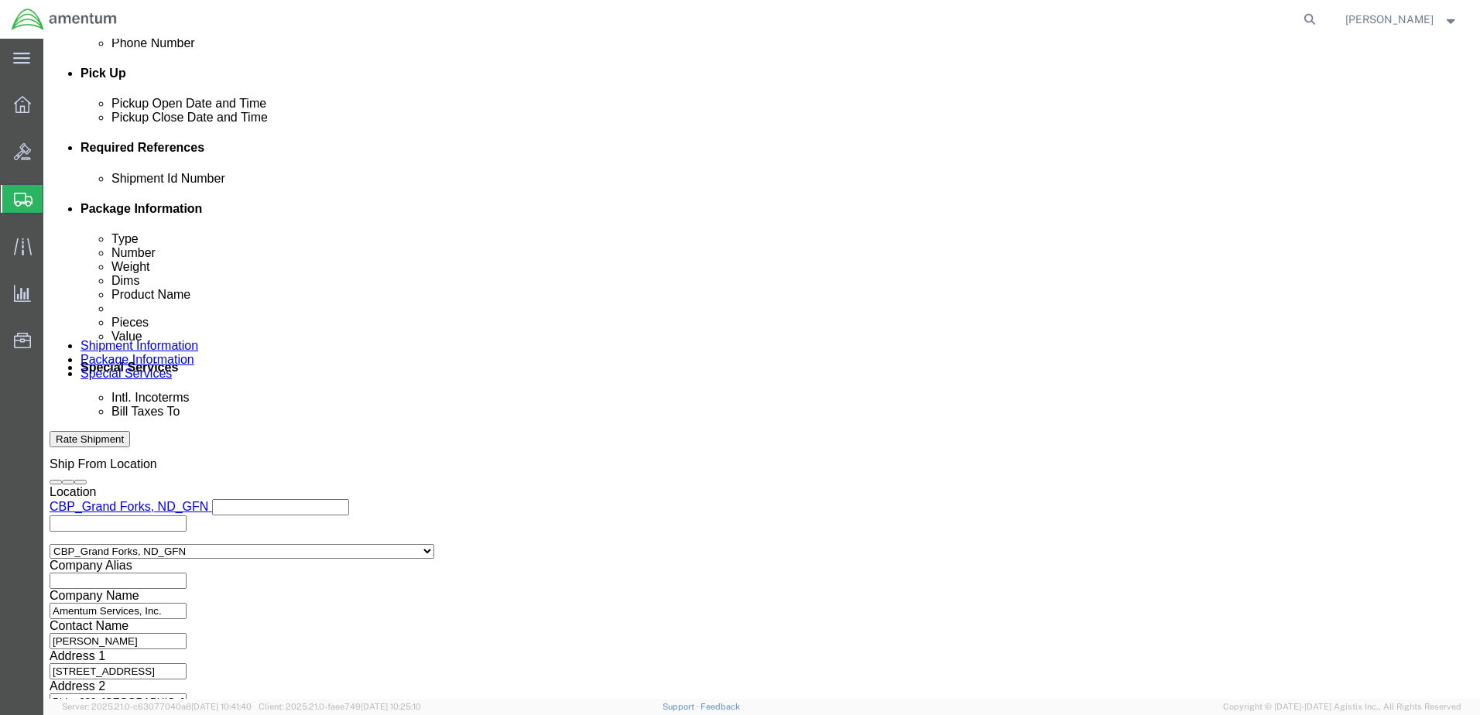
click input "GOGGLES"
type input "G"
type input "NVG"
click button "Rate Shipment"
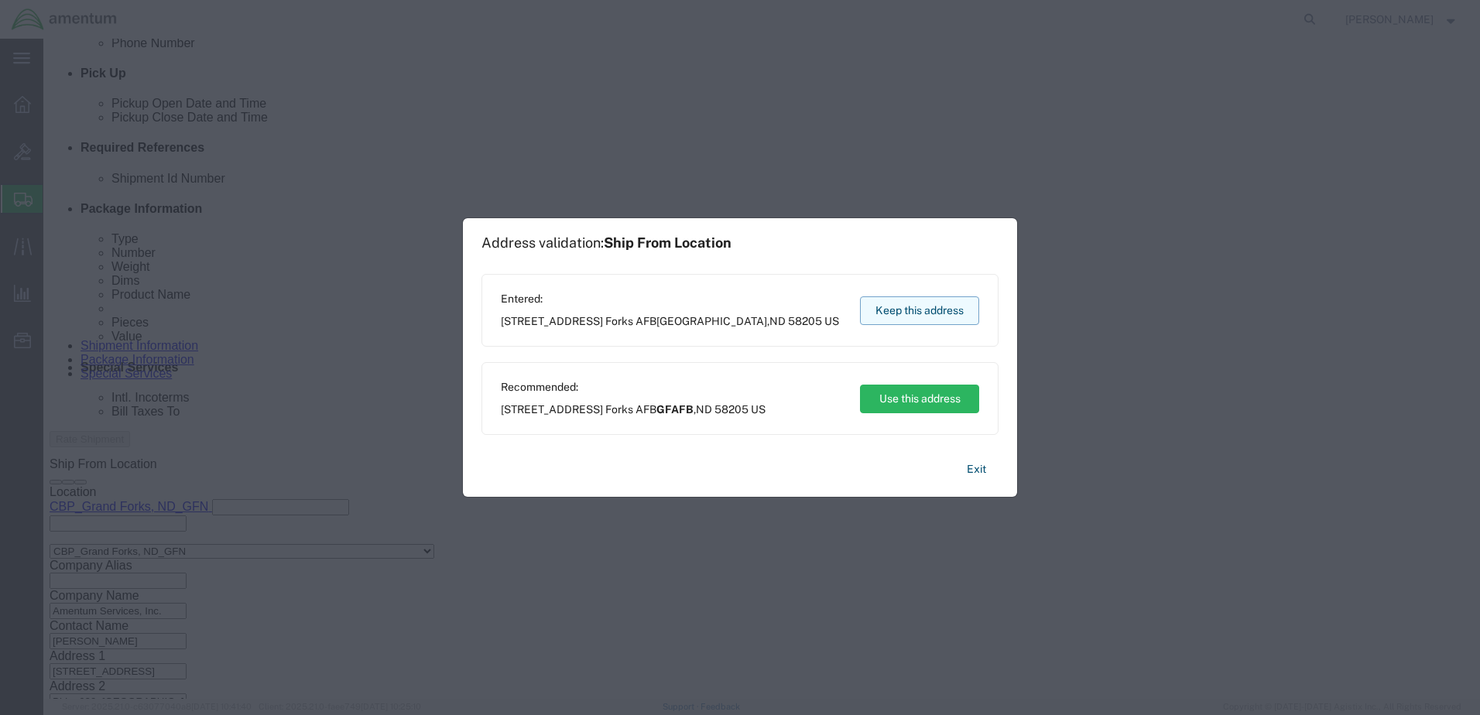
click at [944, 317] on button "Keep this address" at bounding box center [919, 311] width 119 height 29
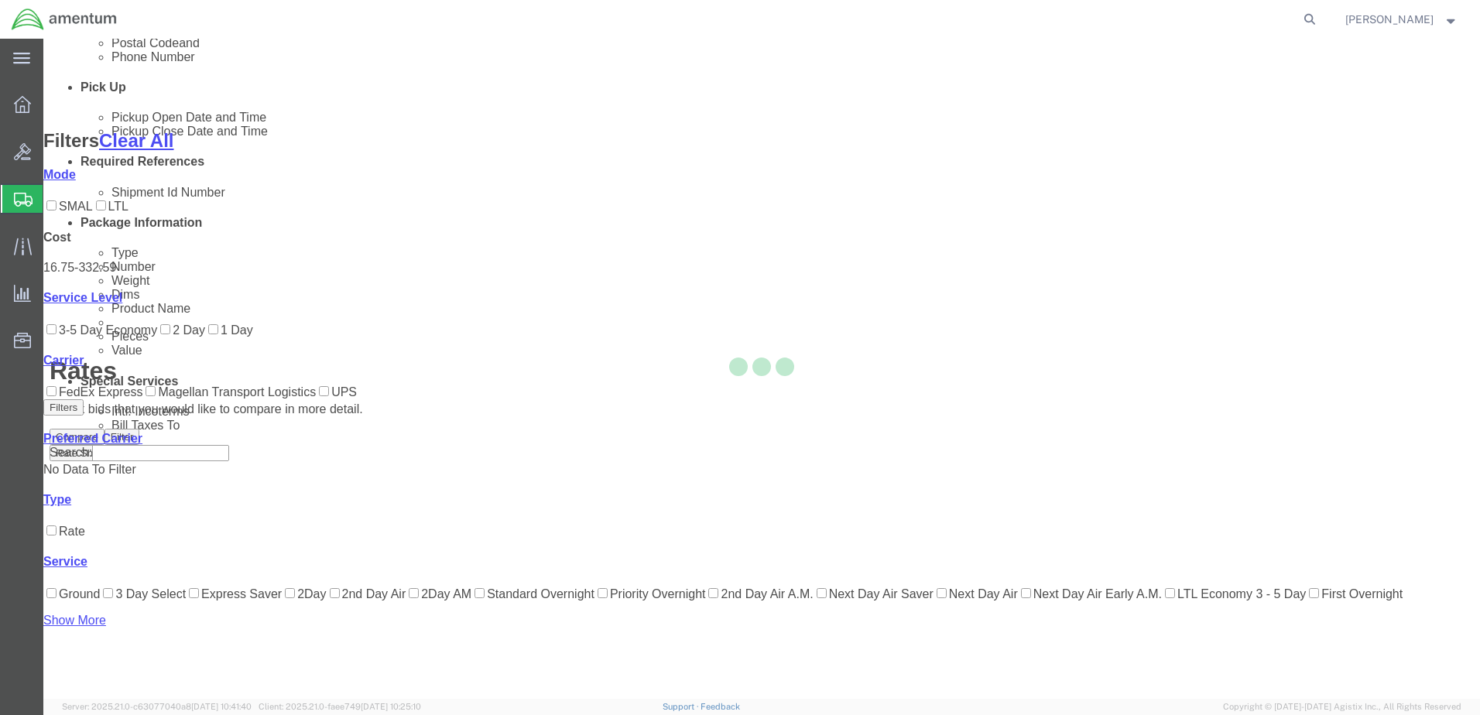
scroll to position [135, 0]
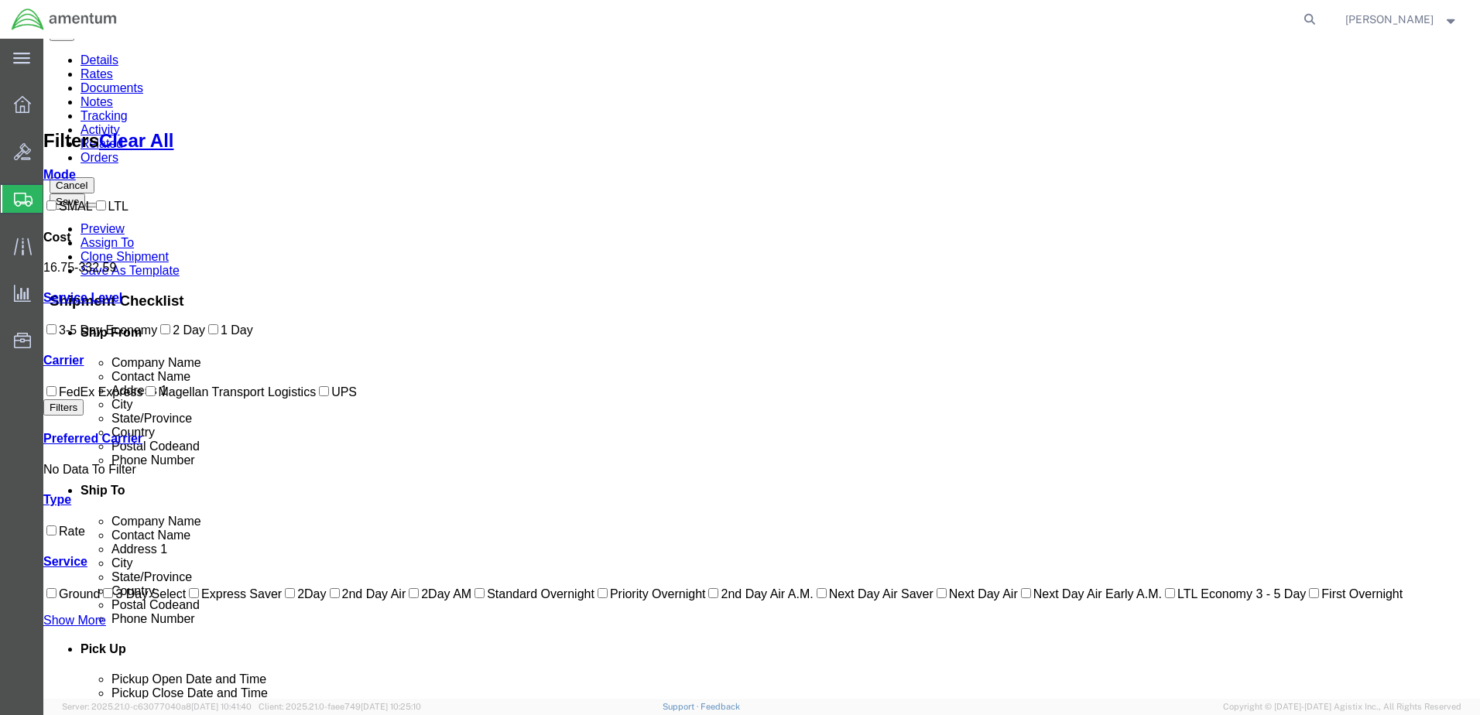
click at [129, 399] on label "FedEx Express" at bounding box center [92, 392] width 99 height 13
click at [57, 396] on input "FedEx Express" at bounding box center [51, 391] width 10 height 10
checkbox input "true"
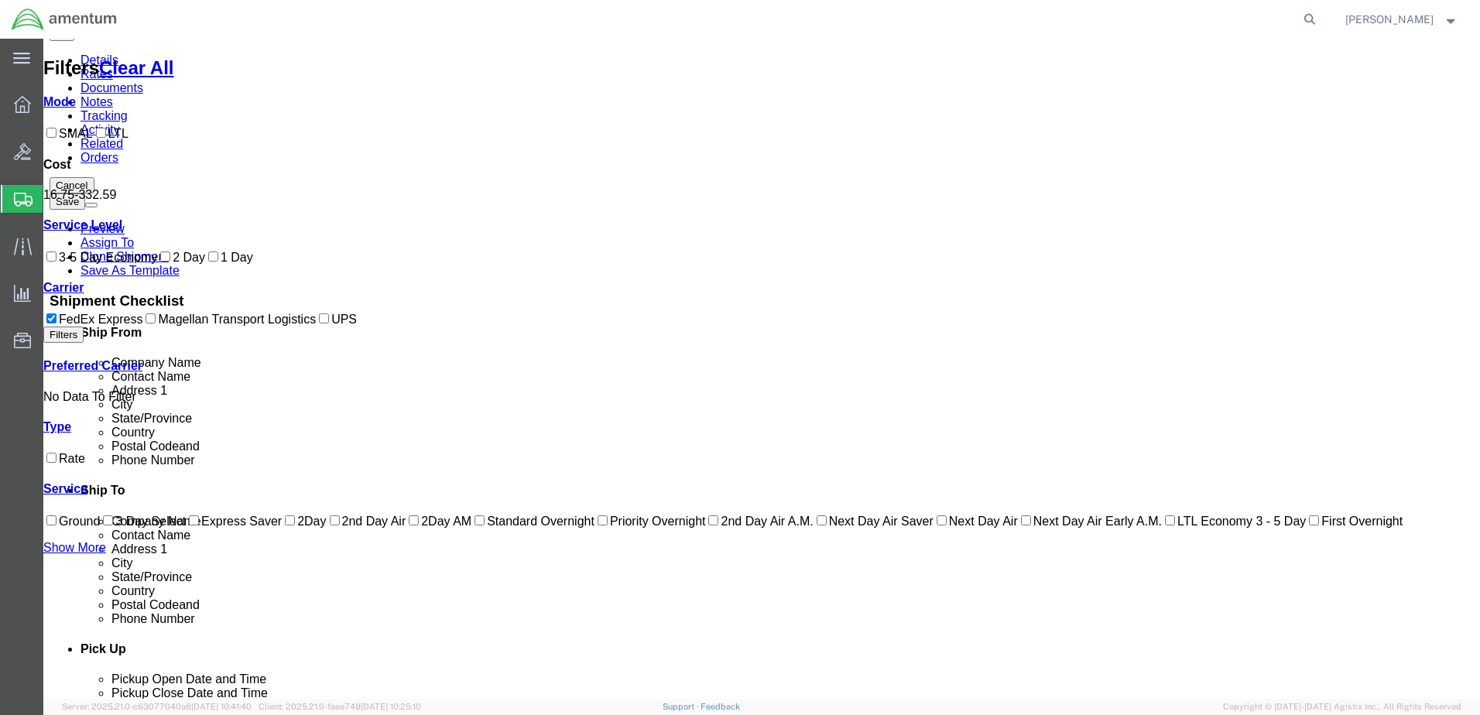
scroll to position [0, 0]
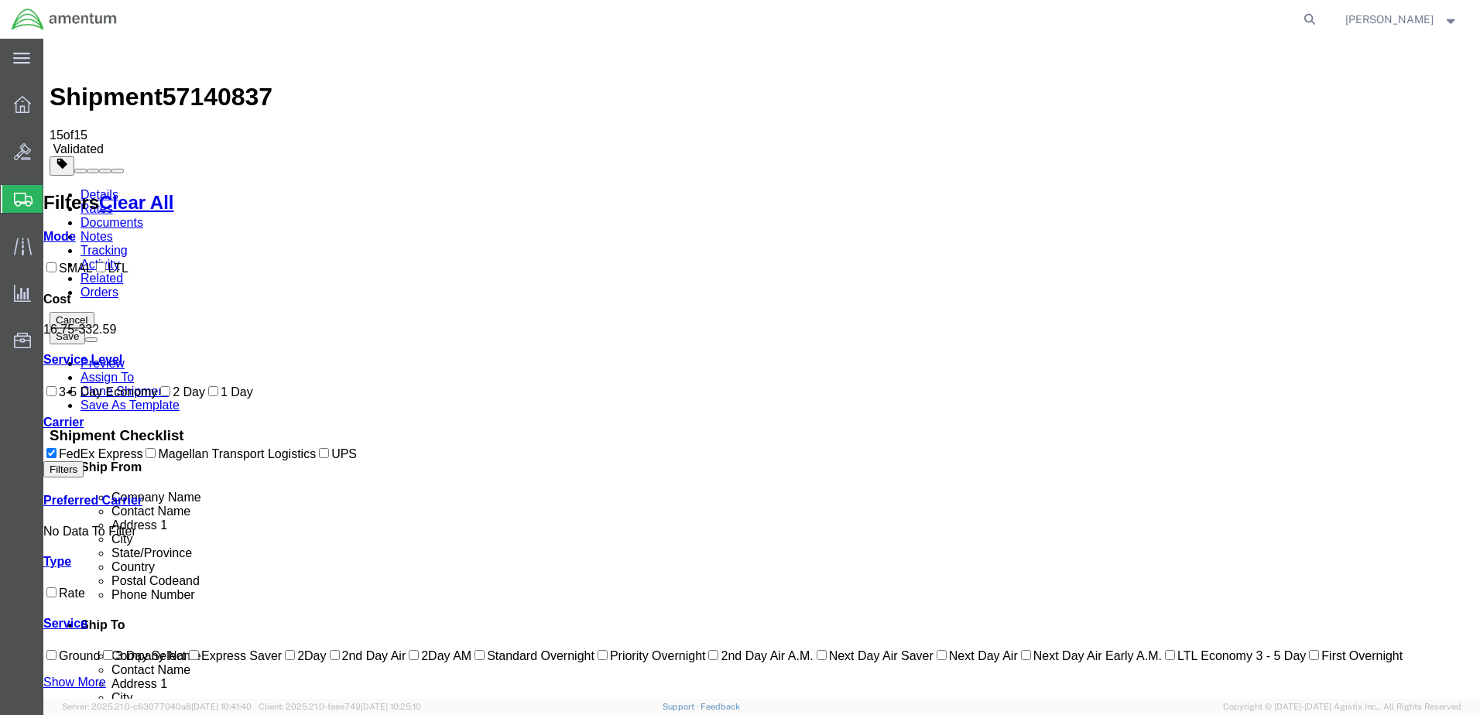
click at [208, 396] on input "1 Day" at bounding box center [213, 391] width 10 height 10
checkbox input "true"
click at [160, 396] on input "2 Day" at bounding box center [165, 391] width 10 height 10
checkbox input "true"
